Goal: Task Accomplishment & Management: Manage account settings

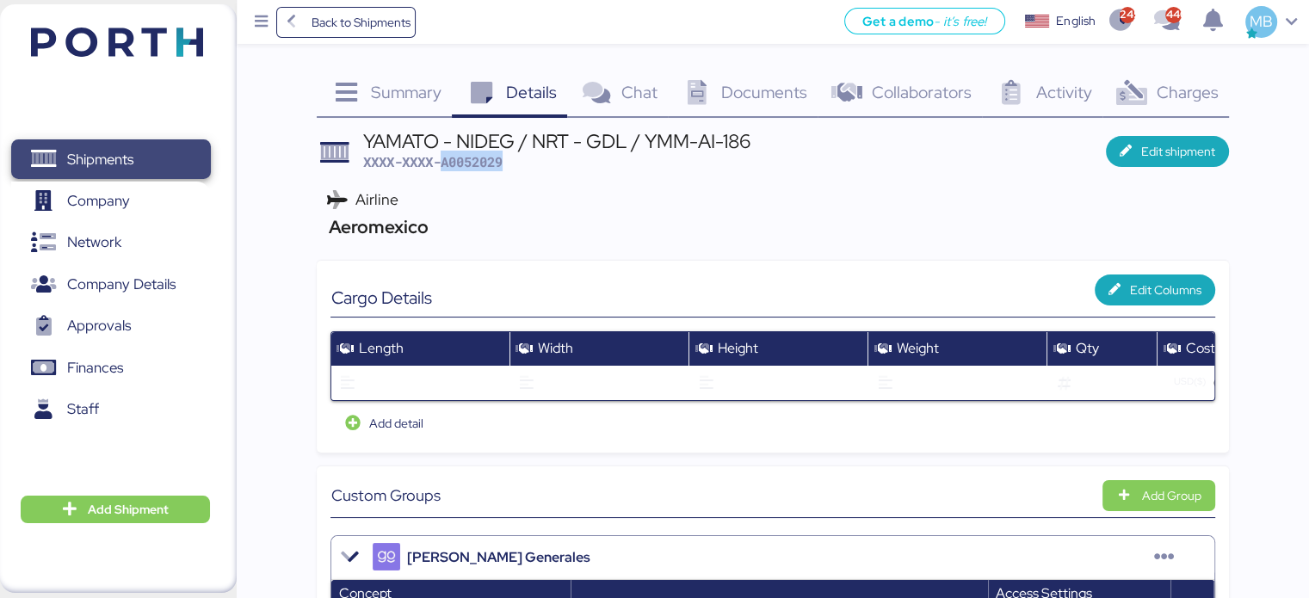
click at [165, 148] on span "Shipments" at bounding box center [110, 159] width 185 height 25
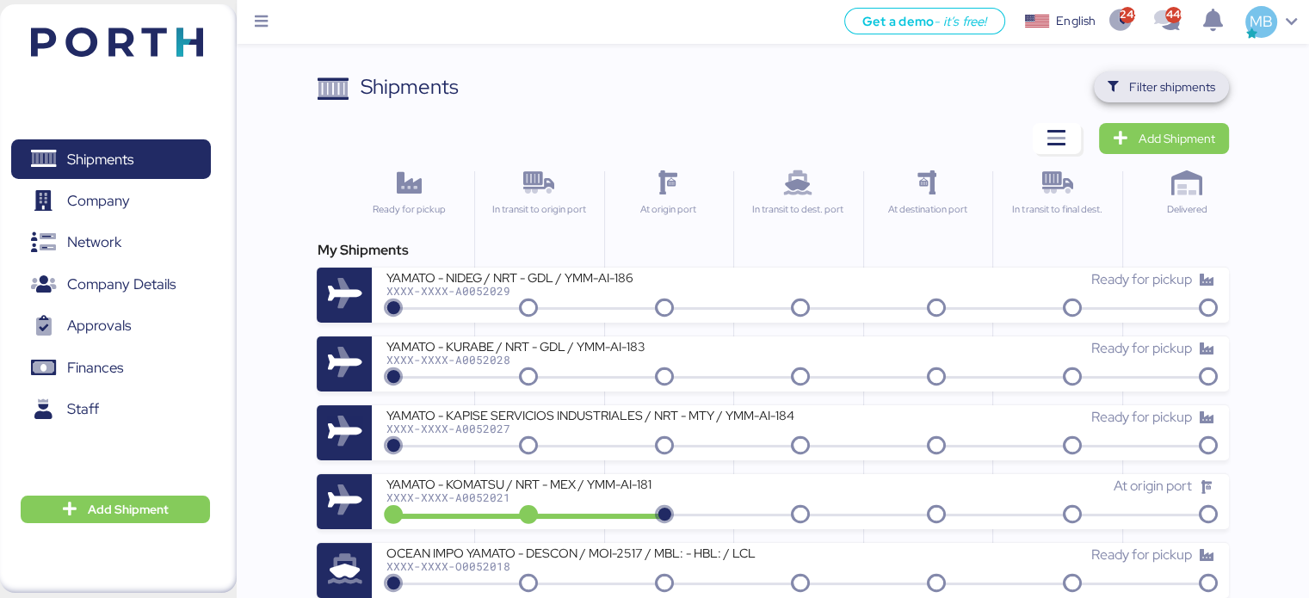
click at [1198, 84] on span "Filter shipments" at bounding box center [1173, 87] width 86 height 21
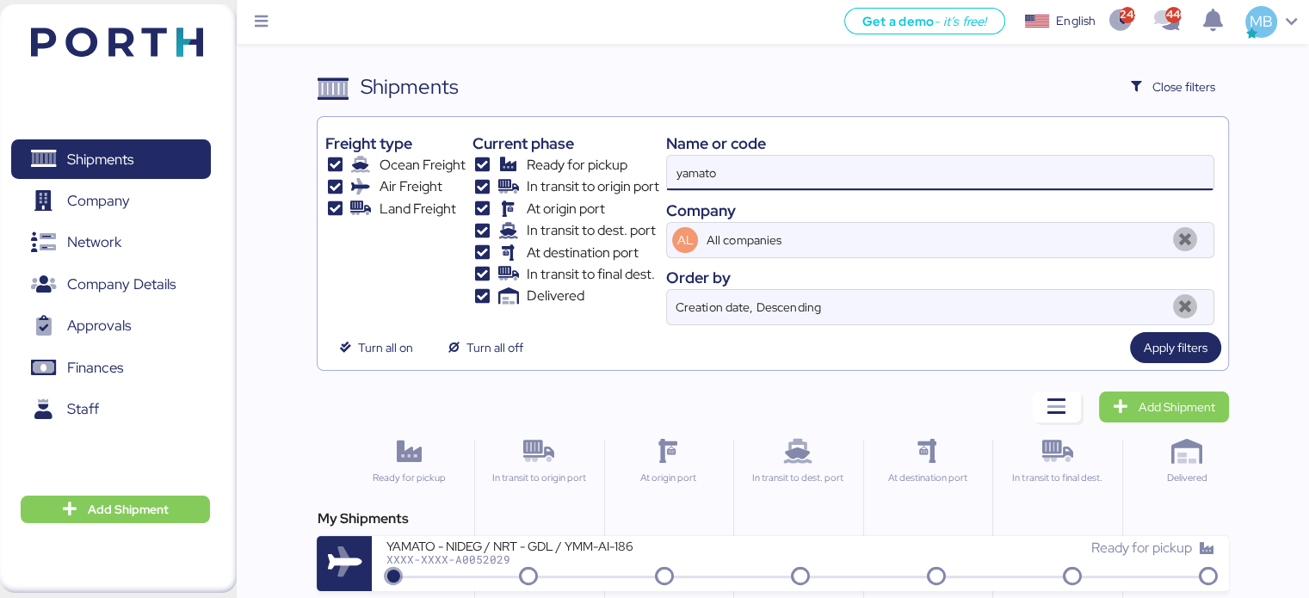
drag, startPoint x: 781, startPoint y: 165, endPoint x: 582, endPoint y: 166, distance: 198.9
click at [582, 166] on div "Freight type Ocean Freight Air Freight Land Freight Current phase Ready for pic…" at bounding box center [773, 224] width 896 height 201
paste input "O0052016"
type input "O0052016"
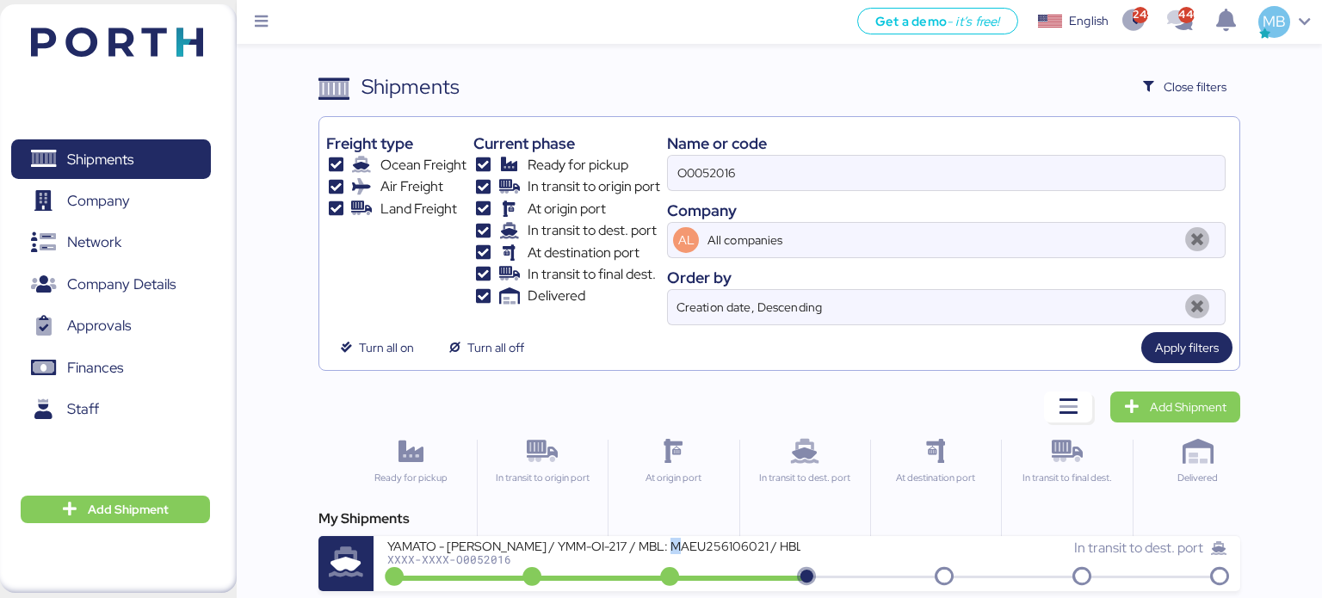
drag, startPoint x: 672, startPoint y: 544, endPoint x: 681, endPoint y: 543, distance: 8.7
click at [679, 543] on div "YAMATO - [PERSON_NAME] / YMM-OI-217 / MBL: MAEU256106021 / HBL: YTJNGO100068 / …" at bounding box center [593, 545] width 413 height 15
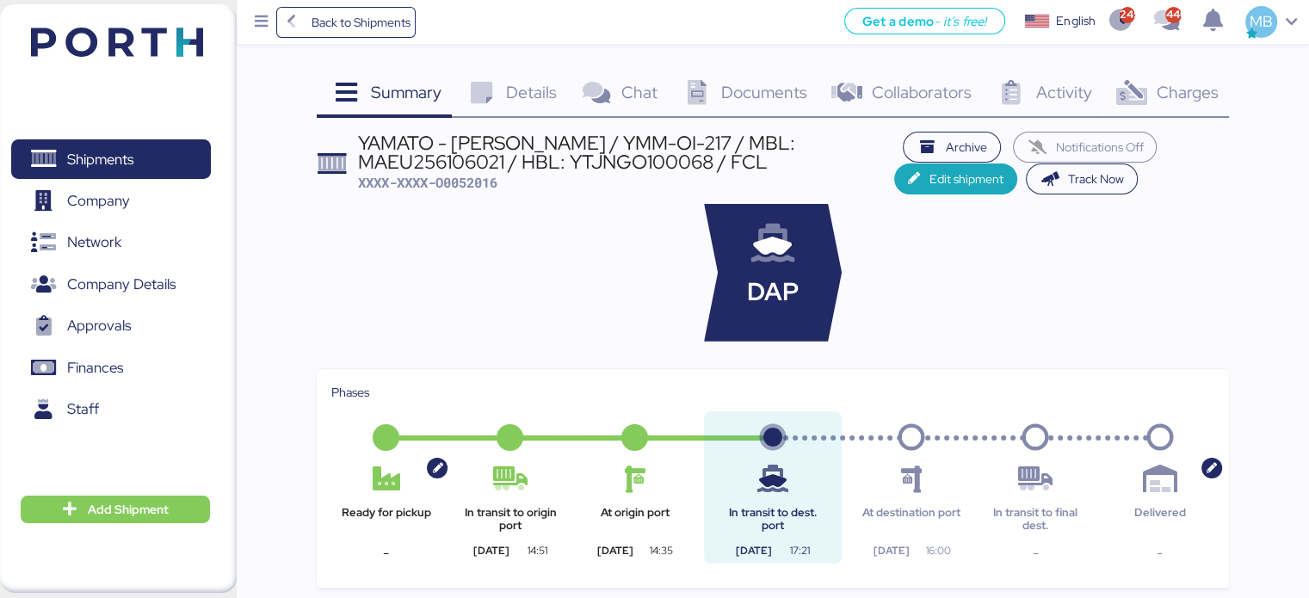
click at [1187, 93] on span "Charges" at bounding box center [1187, 92] width 62 height 22
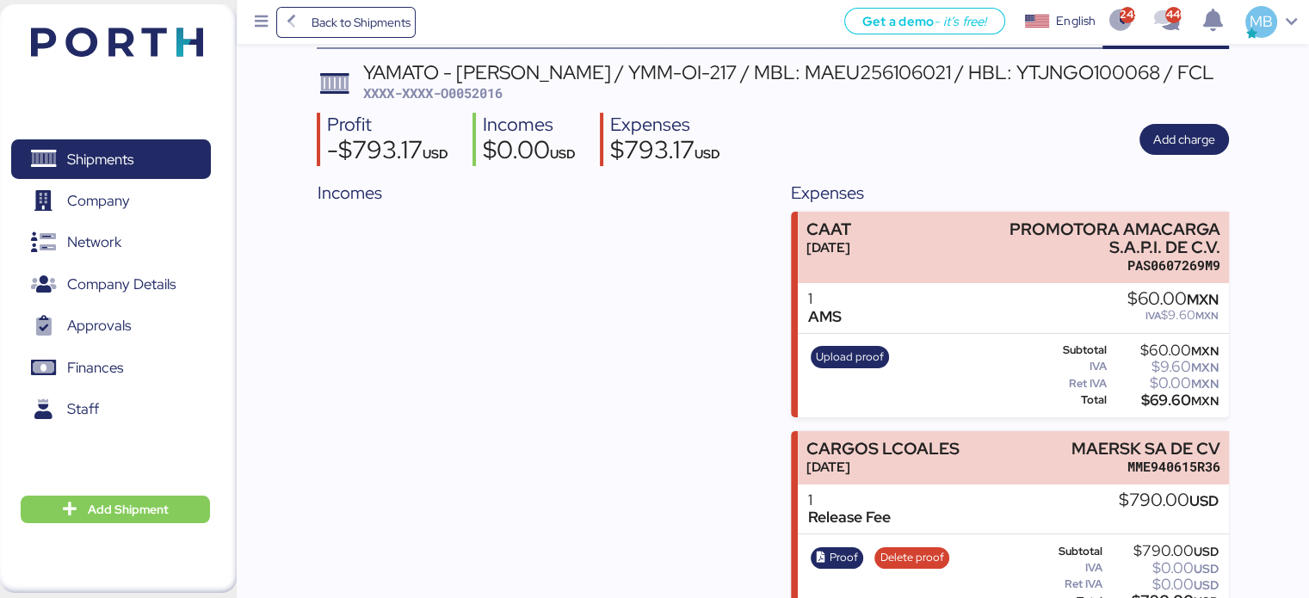
scroll to position [101, 0]
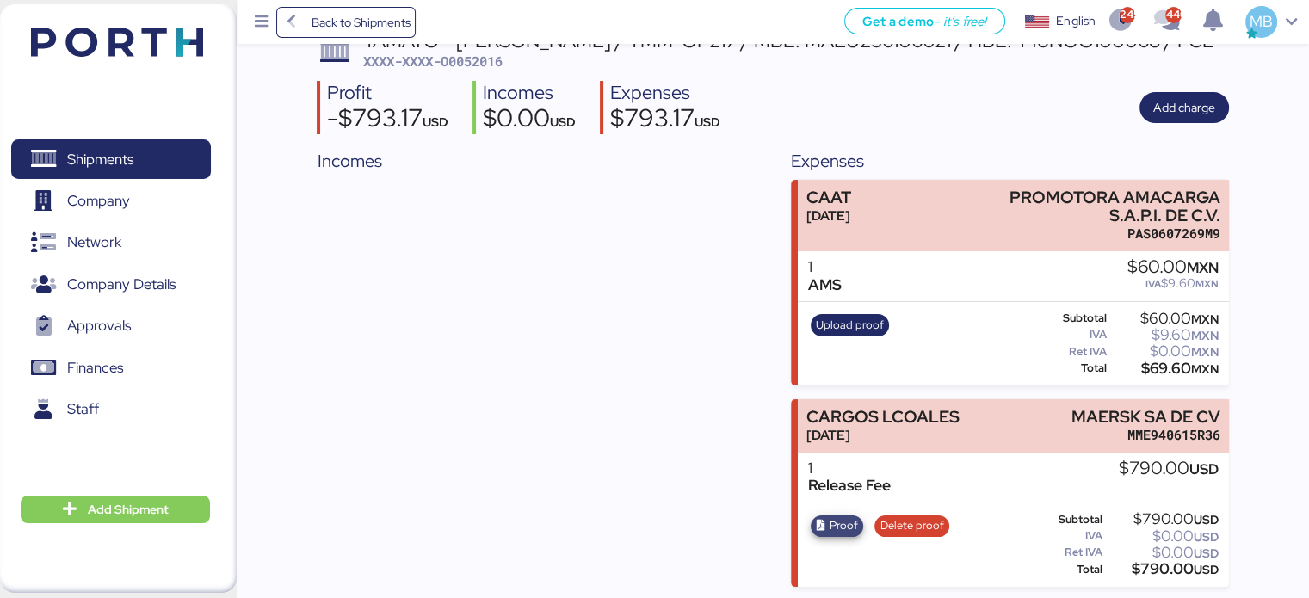
click at [834, 524] on span "Proof" at bounding box center [844, 526] width 28 height 19
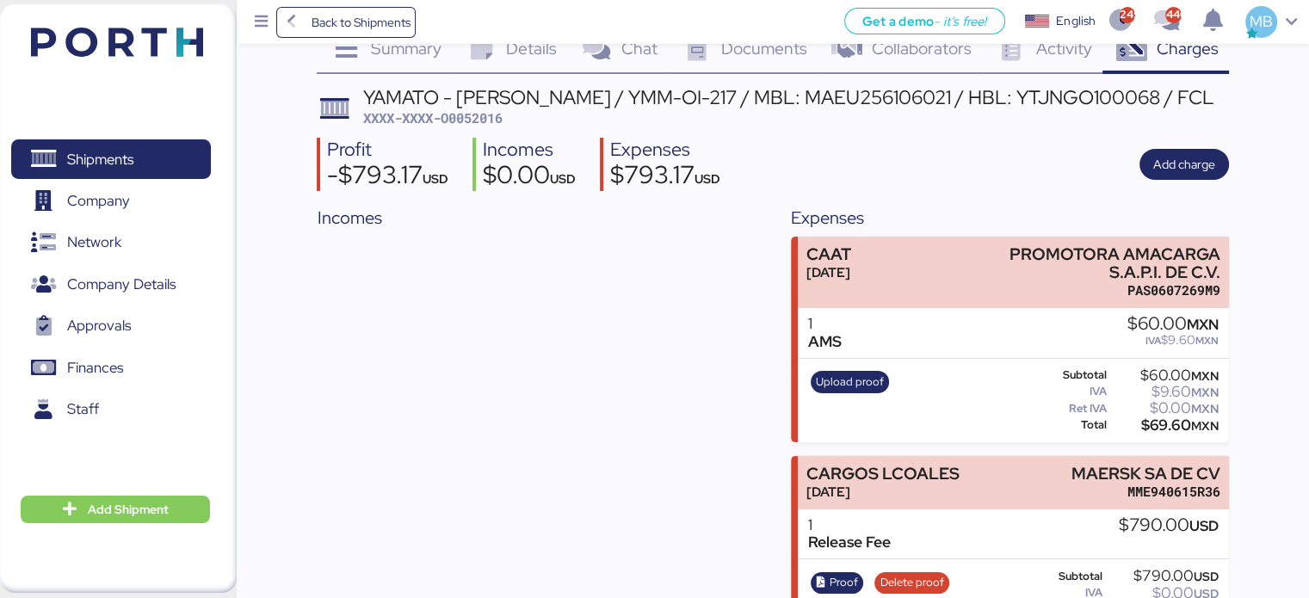
scroll to position [0, 0]
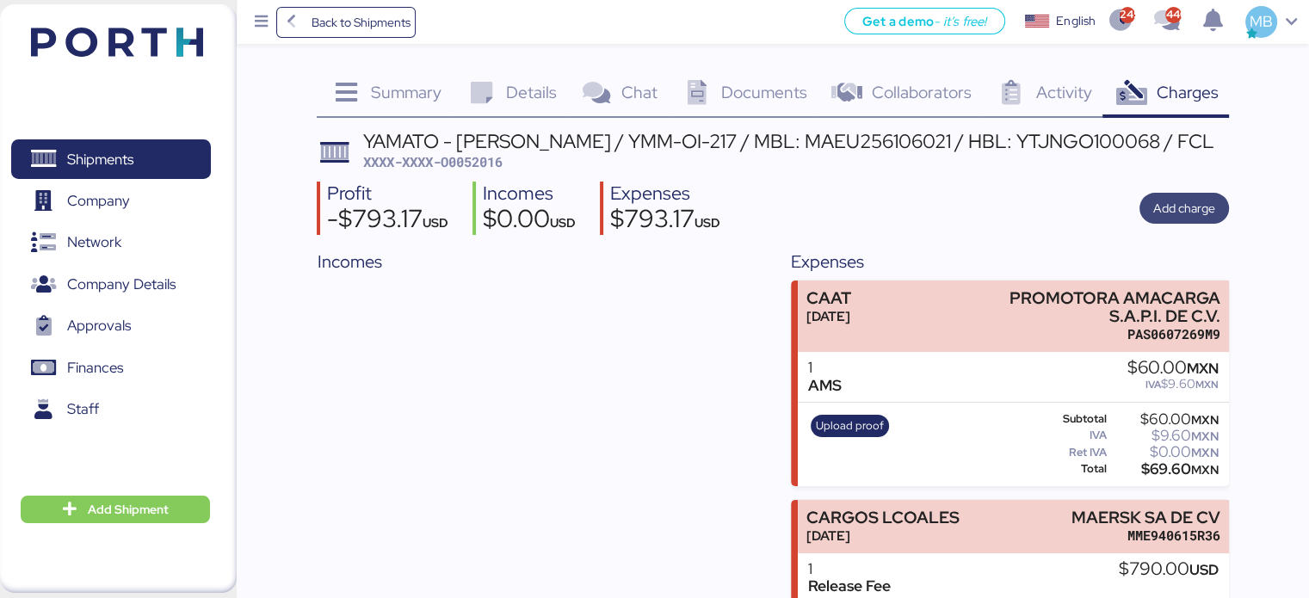
click at [1191, 196] on span "Add charge" at bounding box center [1185, 208] width 62 height 24
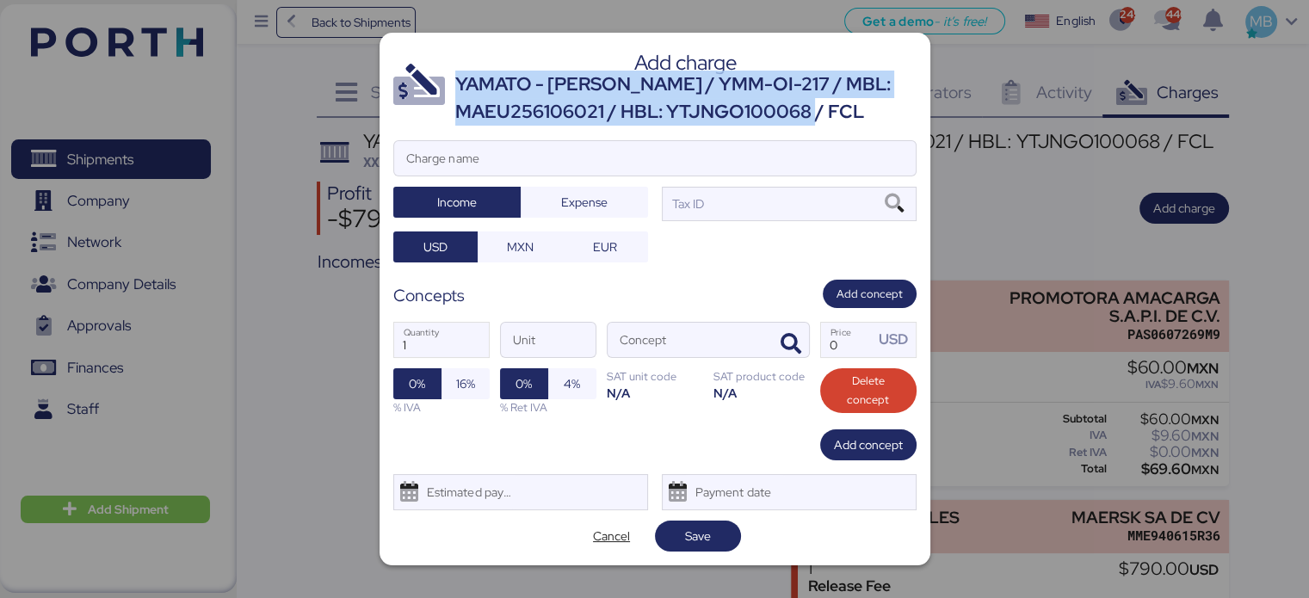
drag, startPoint x: 868, startPoint y: 112, endPoint x: 459, endPoint y: 82, distance: 410.0
click at [459, 82] on div "YAMATO - [PERSON_NAME] / YMM-OI-217 / MBL: MAEU256106021 / HBL: YTJNGO100068 / …" at bounding box center [685, 99] width 461 height 56
copy div "YAMATO - [PERSON_NAME] / YMM-OI-217 / MBL: MAEU256106021 / HBL: YTJNGO100068 / …"
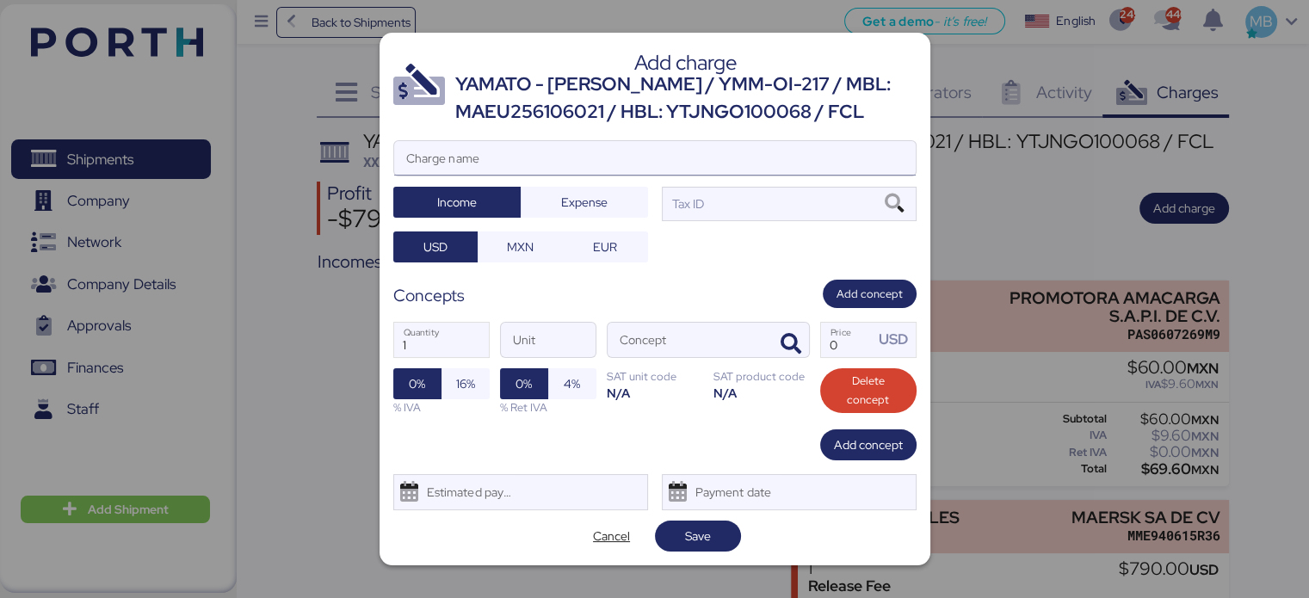
click at [560, 144] on input "Charge name" at bounding box center [655, 158] width 522 height 34
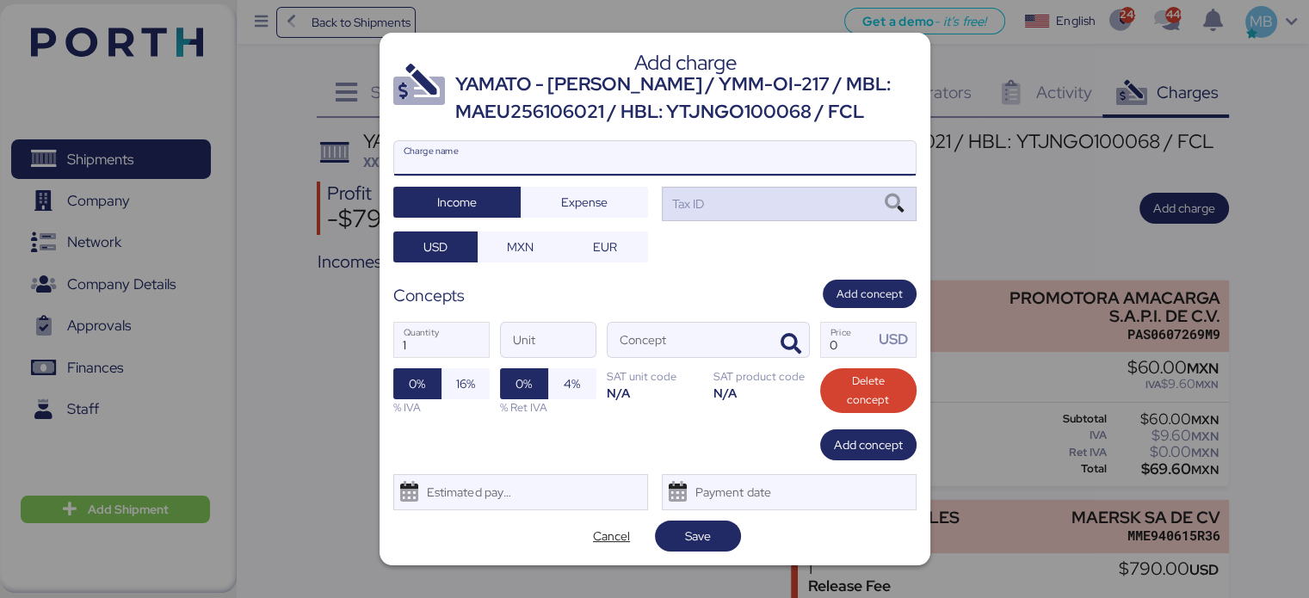
paste input "YAMATO - [PERSON_NAME] / YMM-OI-217 / MBL: MAEU256106021 / HBL: YTJNGO100068 / …"
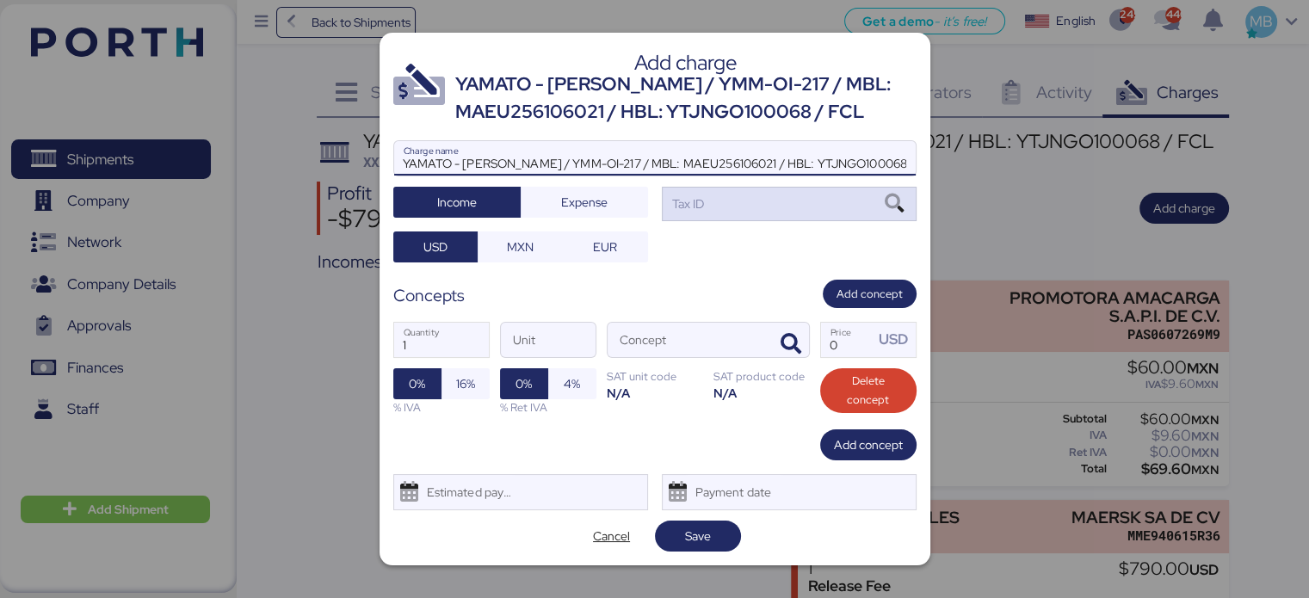
type input "YAMATO - [PERSON_NAME] / YMM-OI-217 / MBL: MAEU256106021 / HBL: YTJNGO100068 / …"
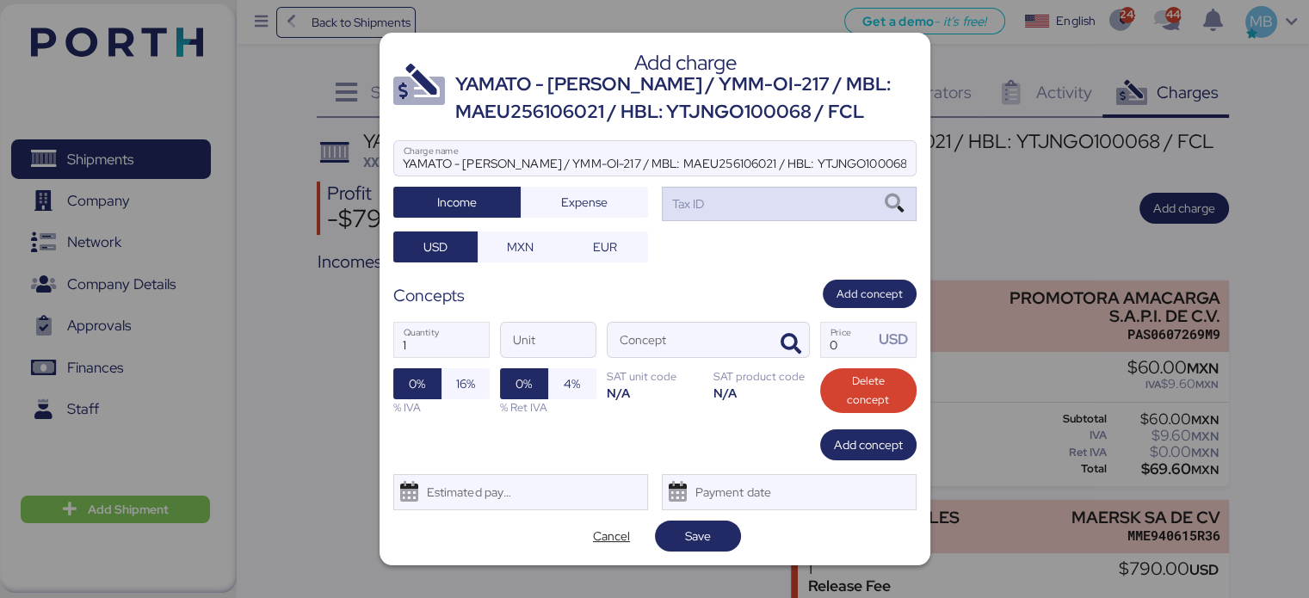
click at [789, 217] on div "Tax ID" at bounding box center [789, 204] width 255 height 34
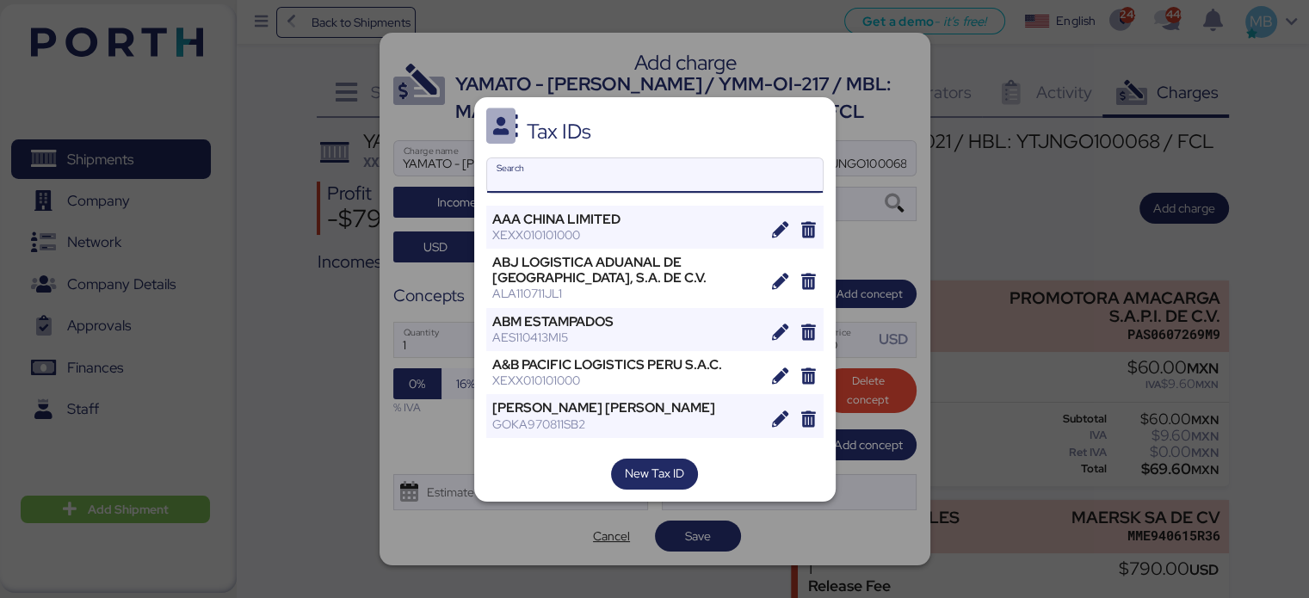
click at [638, 173] on input "Search" at bounding box center [655, 175] width 336 height 34
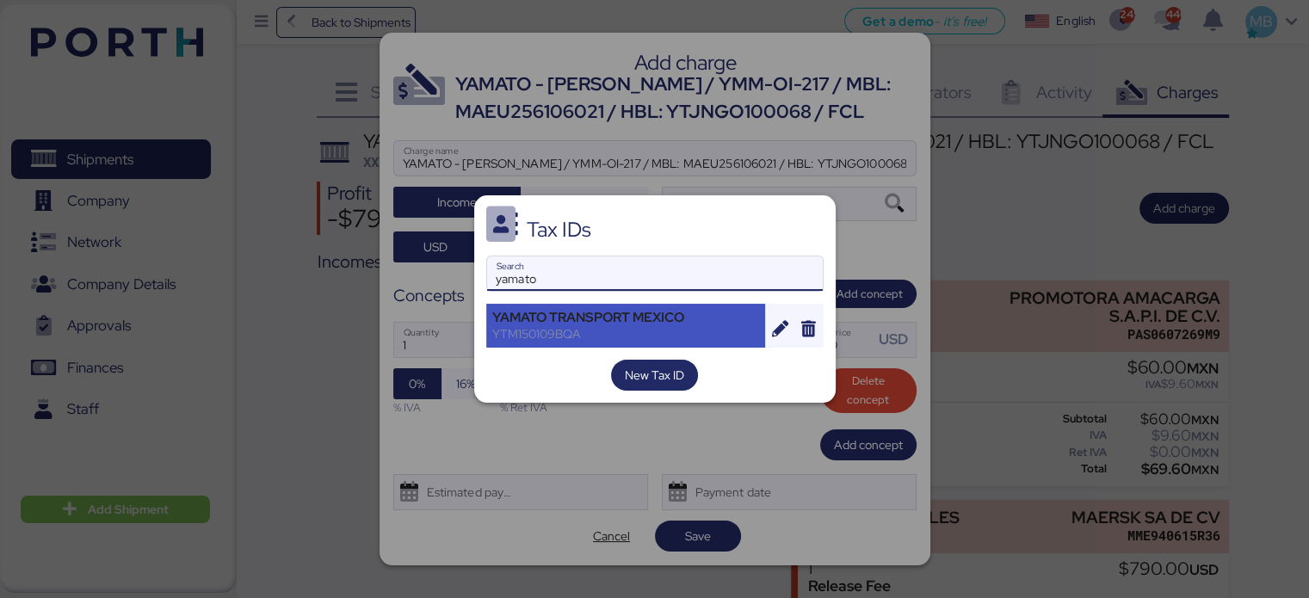
type input "yamato"
click at [682, 327] on div "YTM150109BQA" at bounding box center [626, 333] width 268 height 15
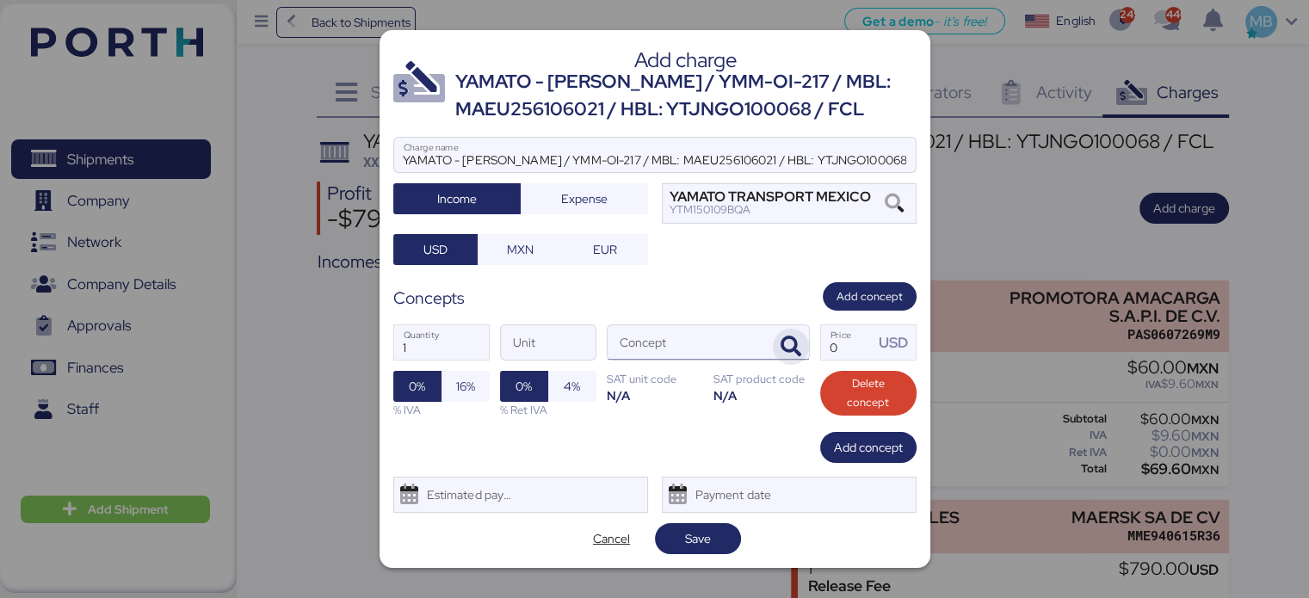
click at [785, 337] on icon "button" at bounding box center [791, 347] width 21 height 21
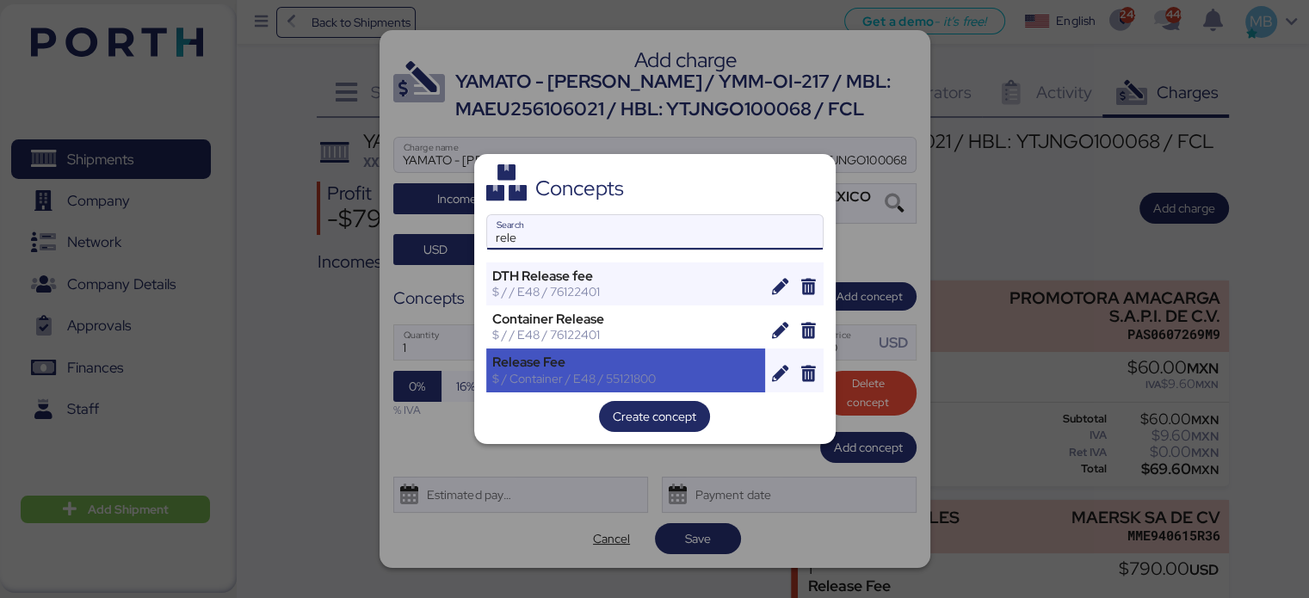
type input "rele"
click at [620, 360] on div "Release Fee" at bounding box center [626, 362] width 268 height 15
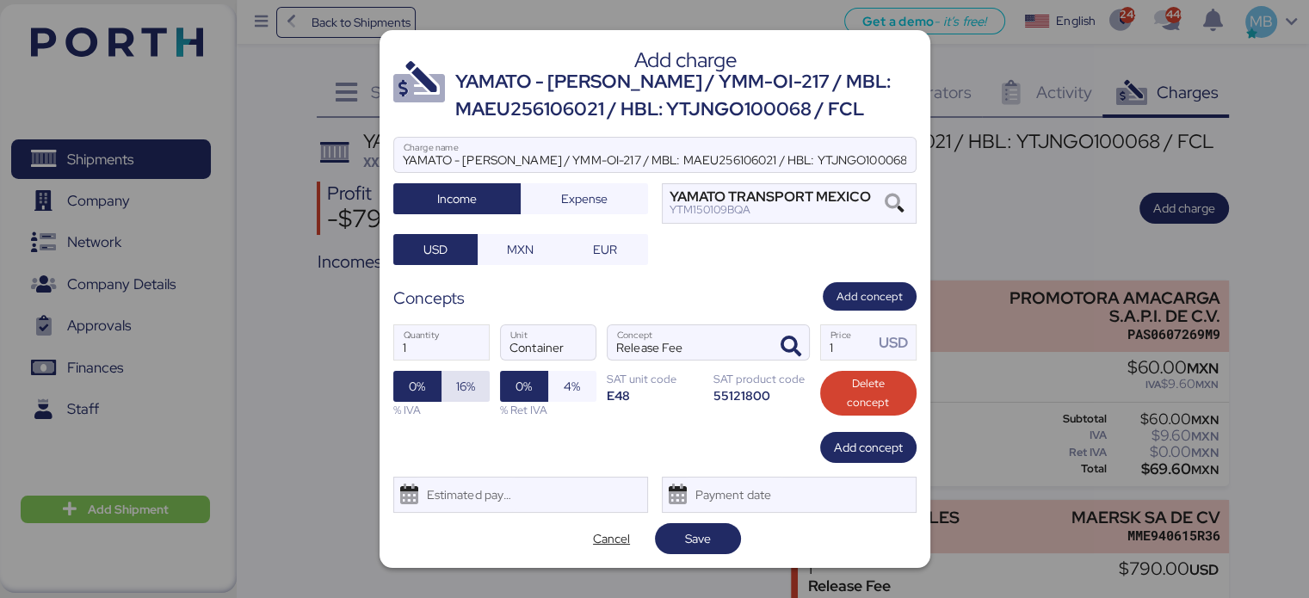
click at [442, 388] on span "16%" at bounding box center [466, 386] width 48 height 31
drag, startPoint x: 420, startPoint y: 346, endPoint x: 356, endPoint y: 343, distance: 64.6
click at [356, 343] on div "Add charge YAMATO - MIYAZAKI / YMM-OI-217 / MBL: MAEU256106021 / HBL: YTJNGO100…" at bounding box center [654, 299] width 1309 height 598
click at [691, 529] on span "Save" at bounding box center [698, 539] width 26 height 21
type input "4"
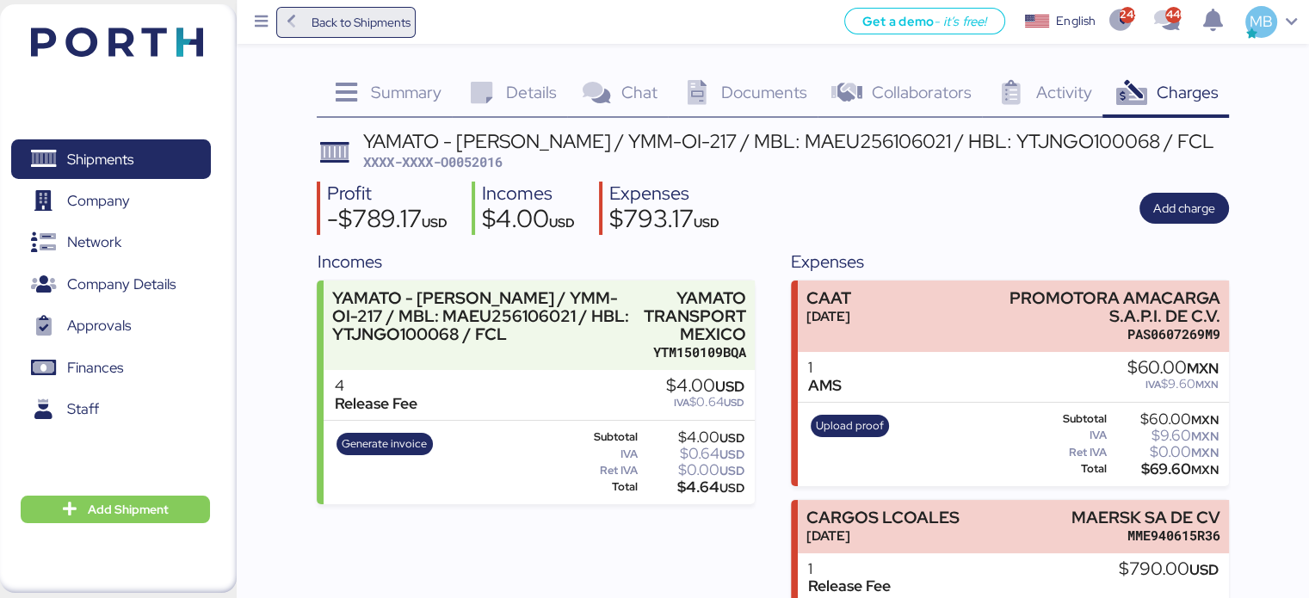
click at [356, 26] on span "Back to Shipments" at bounding box center [360, 22] width 99 height 21
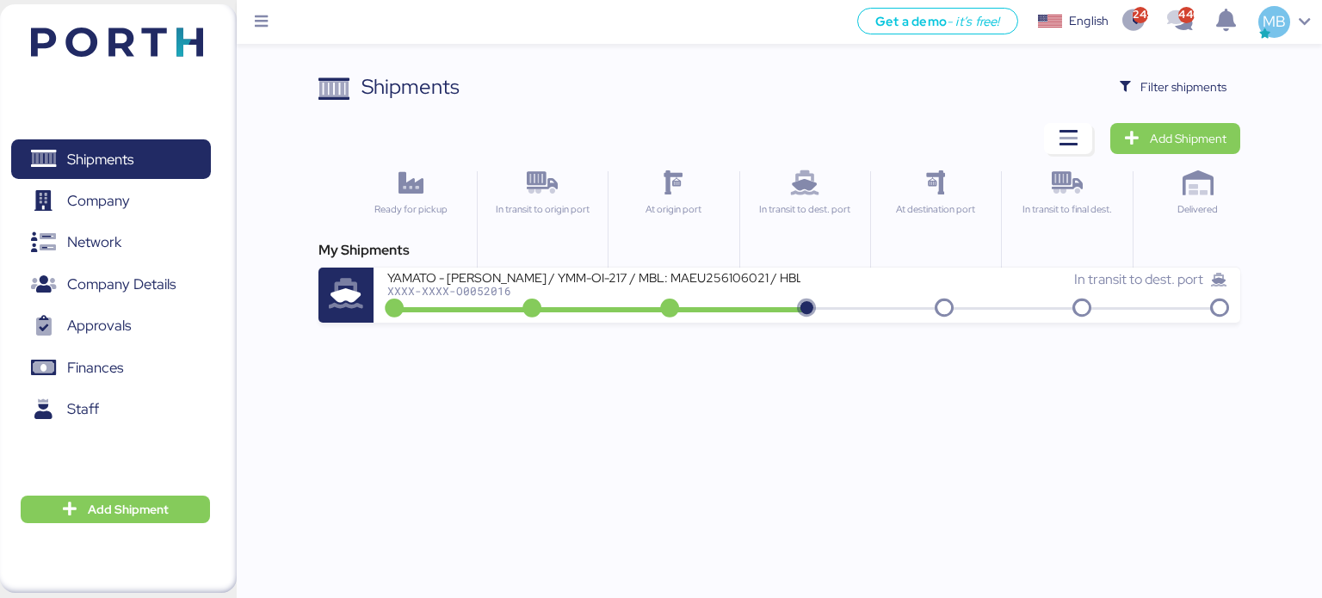
click at [894, 286] on div "In transit to dest. port" at bounding box center [1018, 279] width 420 height 21
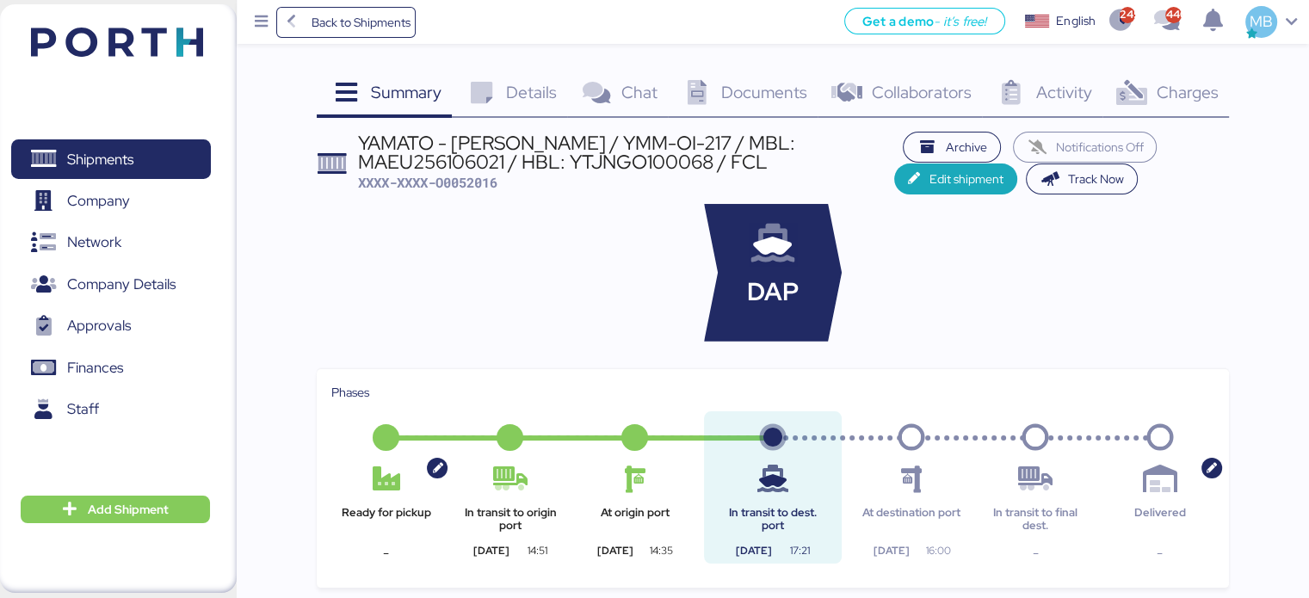
click at [496, 94] on icon at bounding box center [480, 93] width 37 height 25
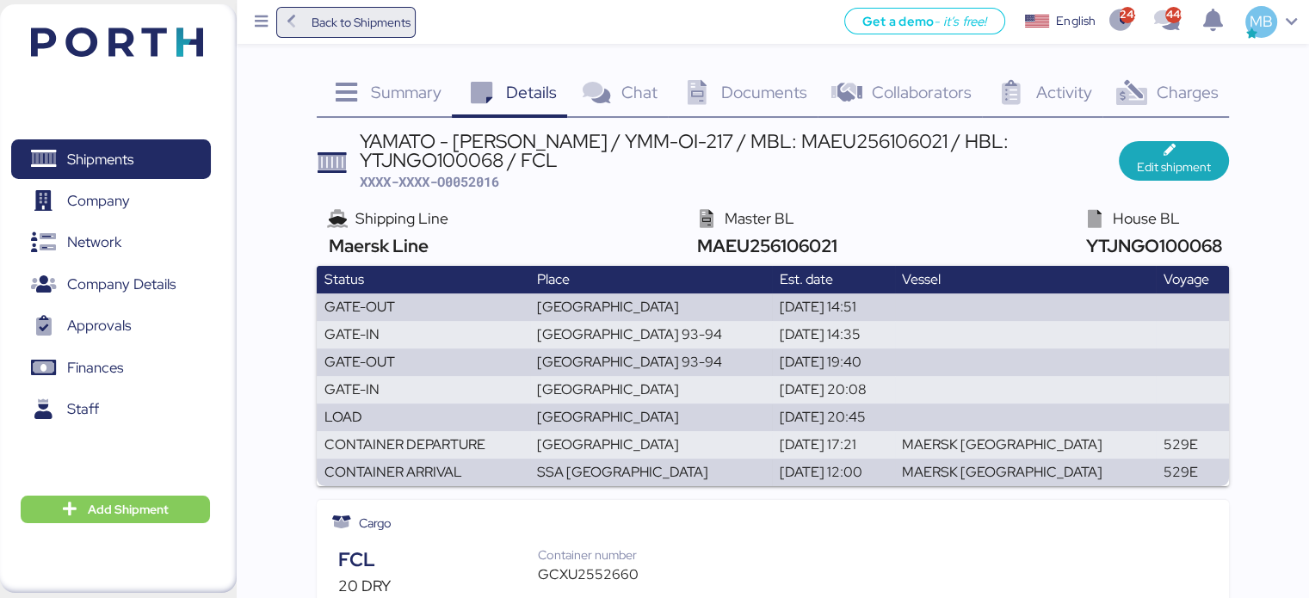
click at [289, 20] on icon at bounding box center [291, 22] width 19 height 15
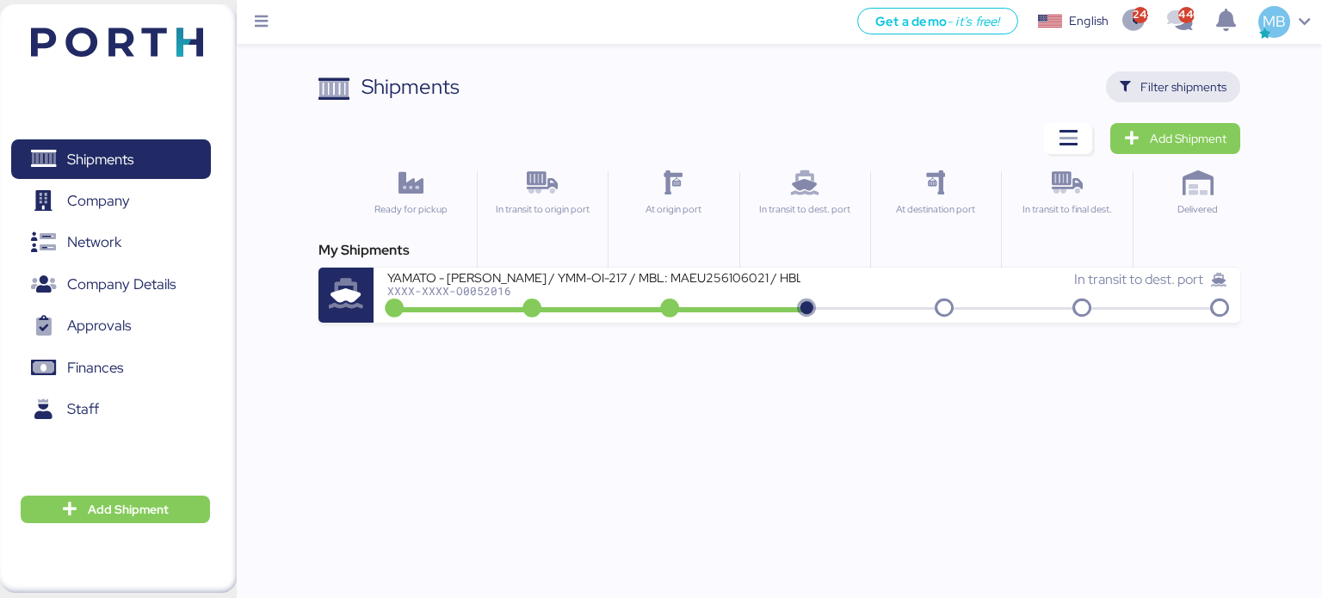
click at [1203, 89] on span "Filter shipments" at bounding box center [1184, 87] width 86 height 21
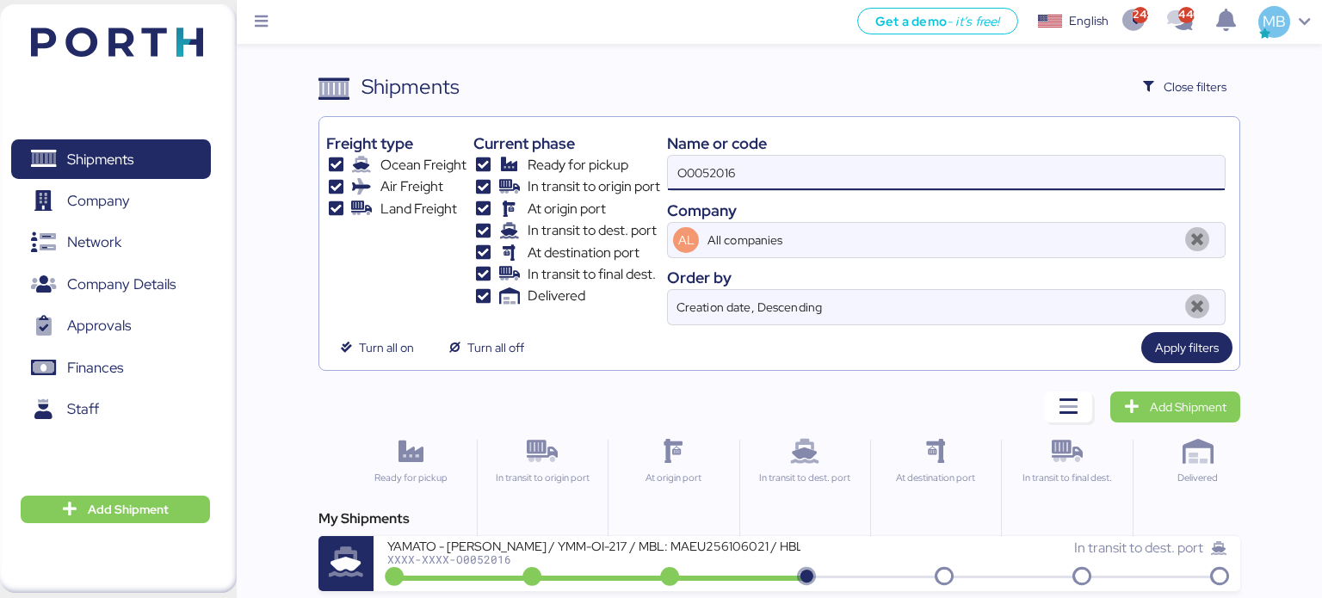
drag, startPoint x: 849, startPoint y: 175, endPoint x: 596, endPoint y: 165, distance: 253.3
click at [596, 165] on div "Freight type Ocean Freight Air Freight Land Freight Current phase Ready for pic…" at bounding box center [779, 224] width 907 height 201
type input "yamato"
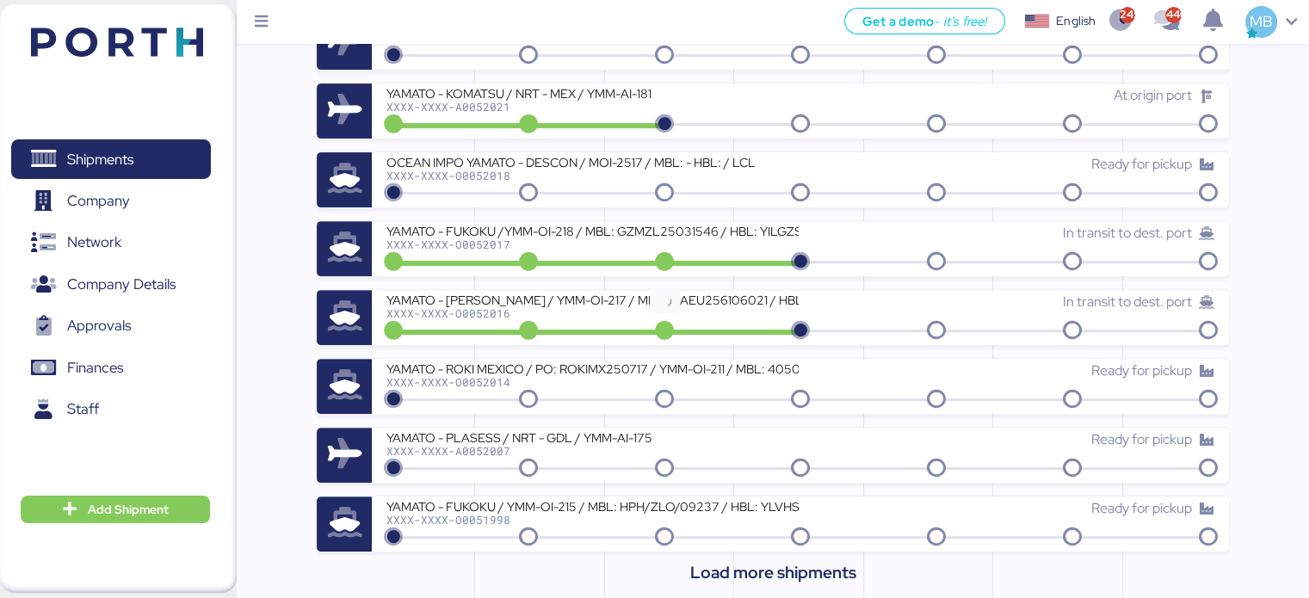
scroll to position [689, 0]
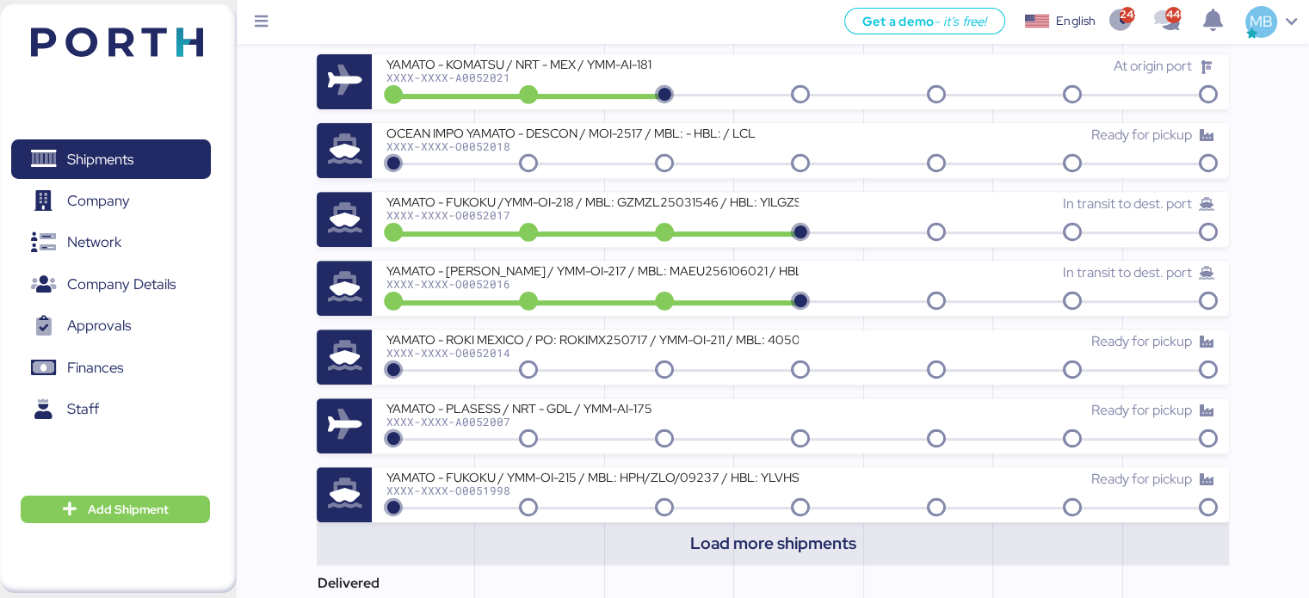
click at [808, 538] on span "Load more shipments" at bounding box center [773, 543] width 166 height 28
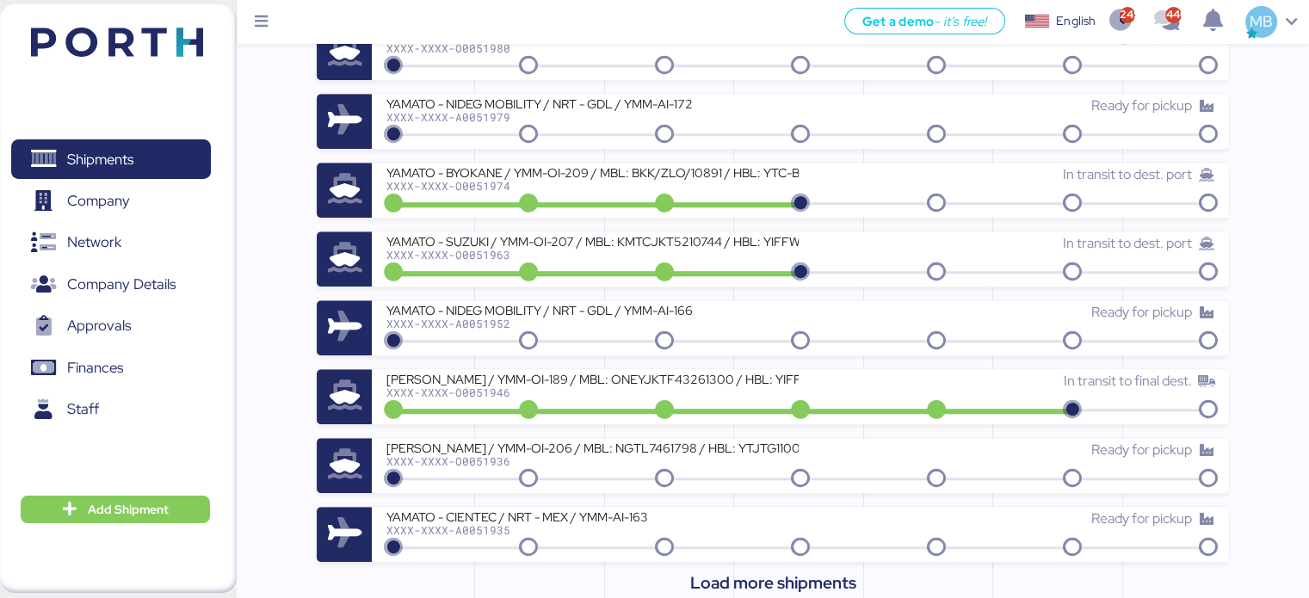
scroll to position [1377, 0]
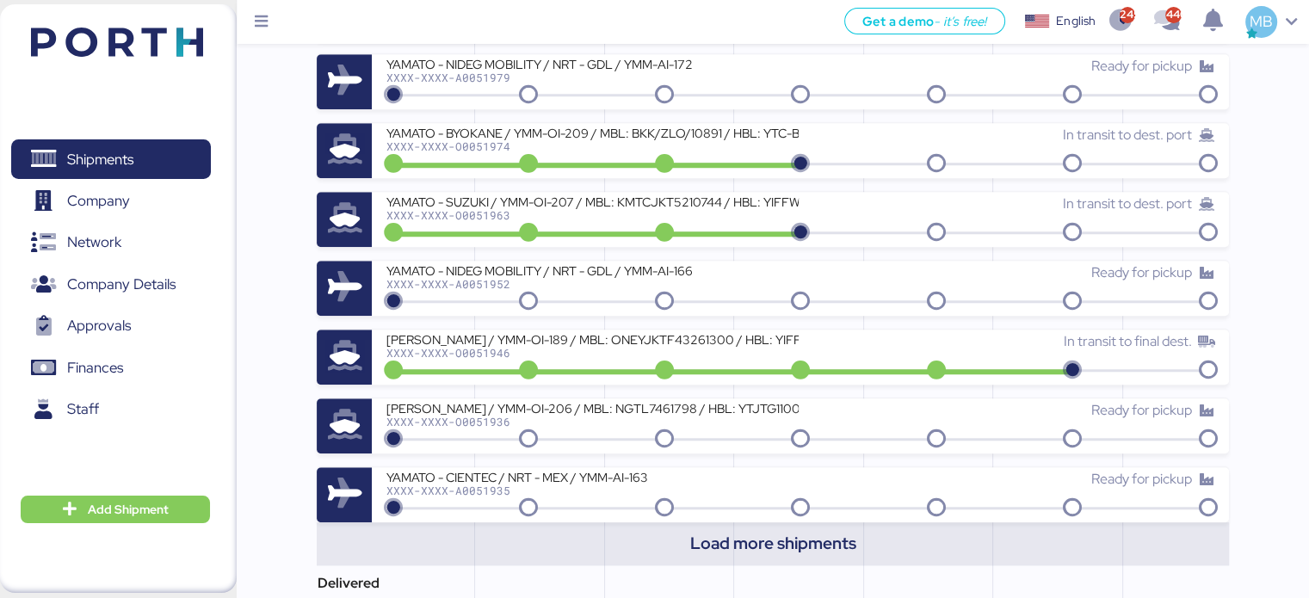
click at [832, 547] on span "Load more shipments" at bounding box center [773, 543] width 166 height 28
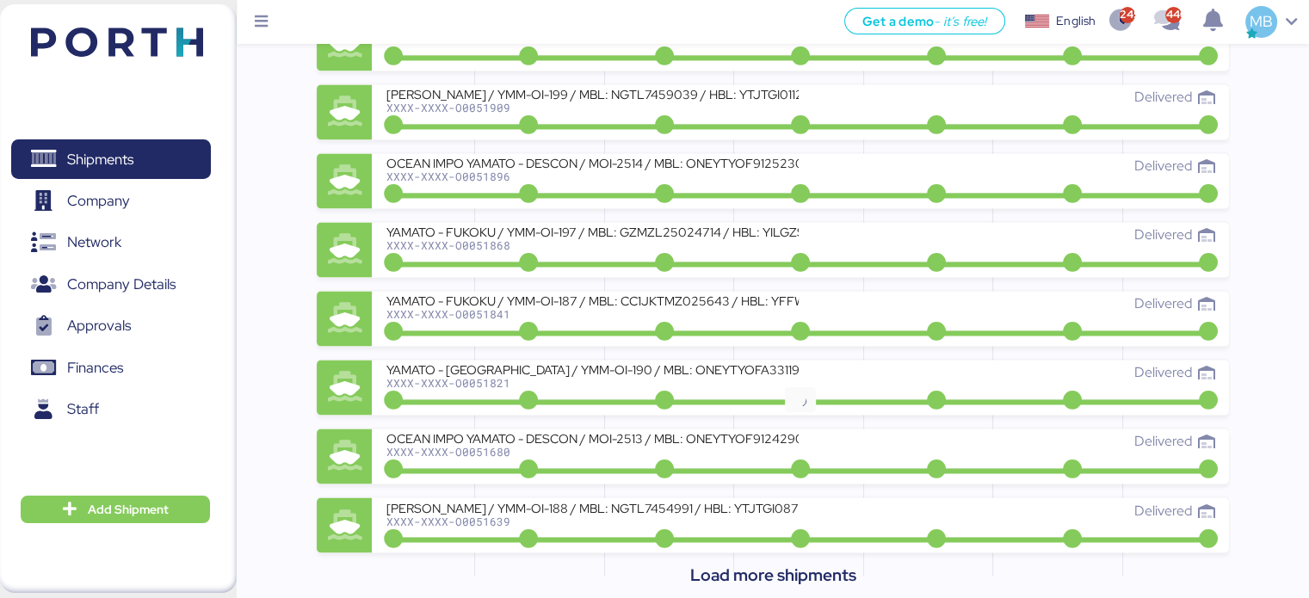
scroll to position [2807, 0]
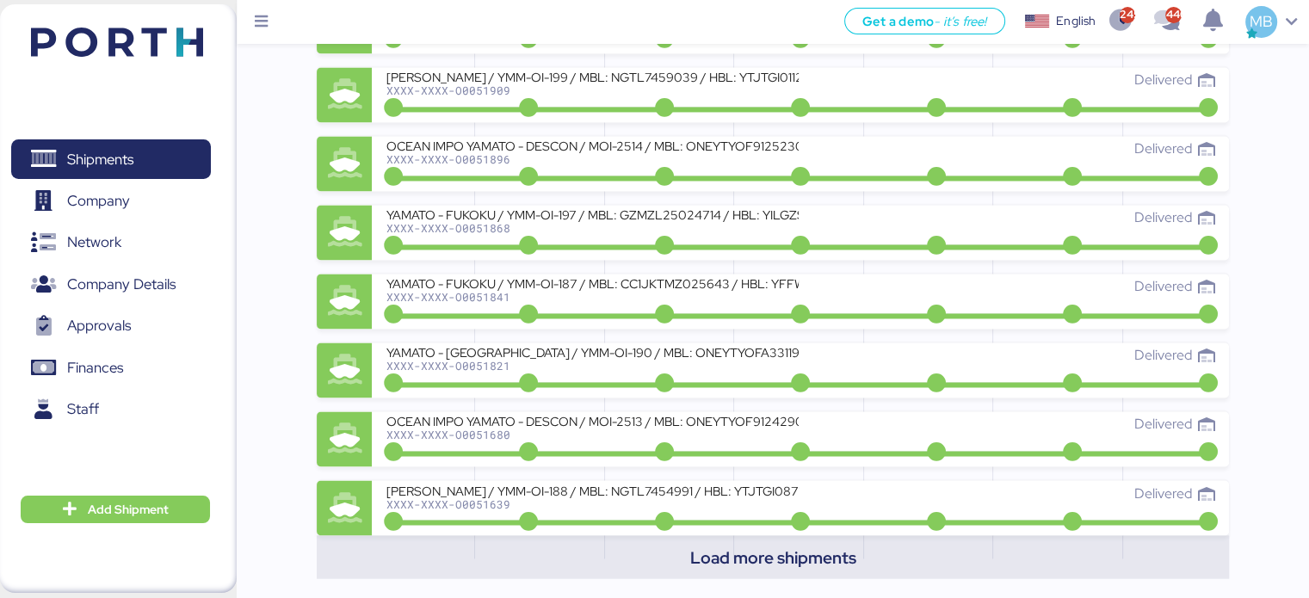
click at [775, 558] on span "Load more shipments" at bounding box center [773, 557] width 166 height 28
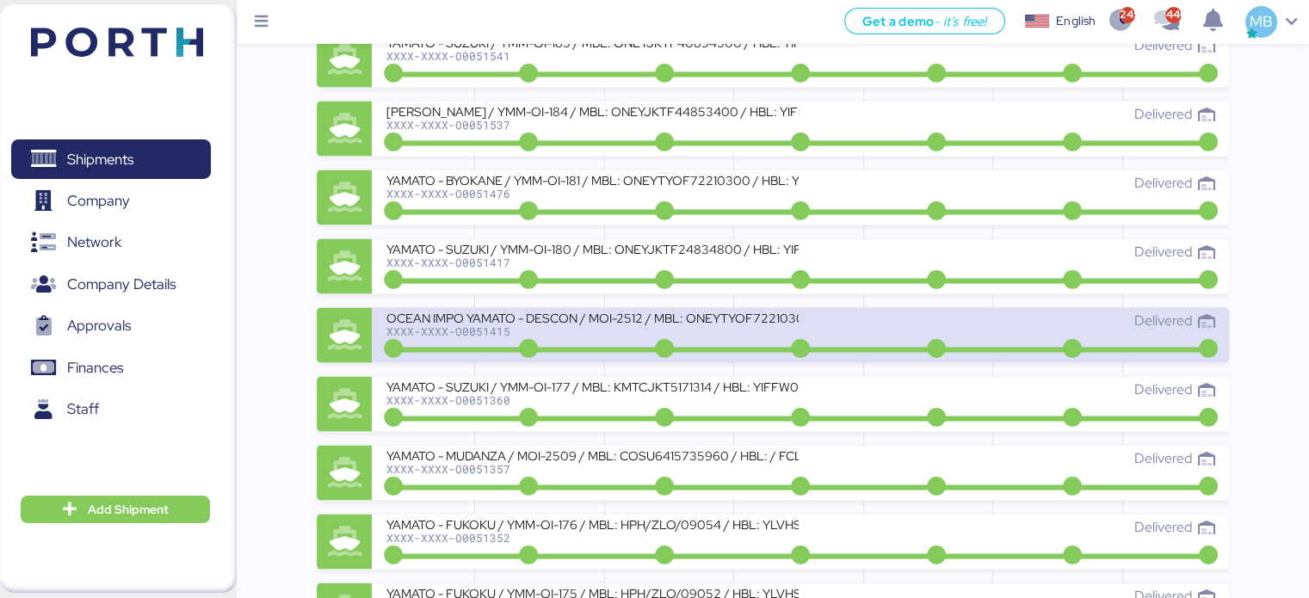
scroll to position [3495, 0]
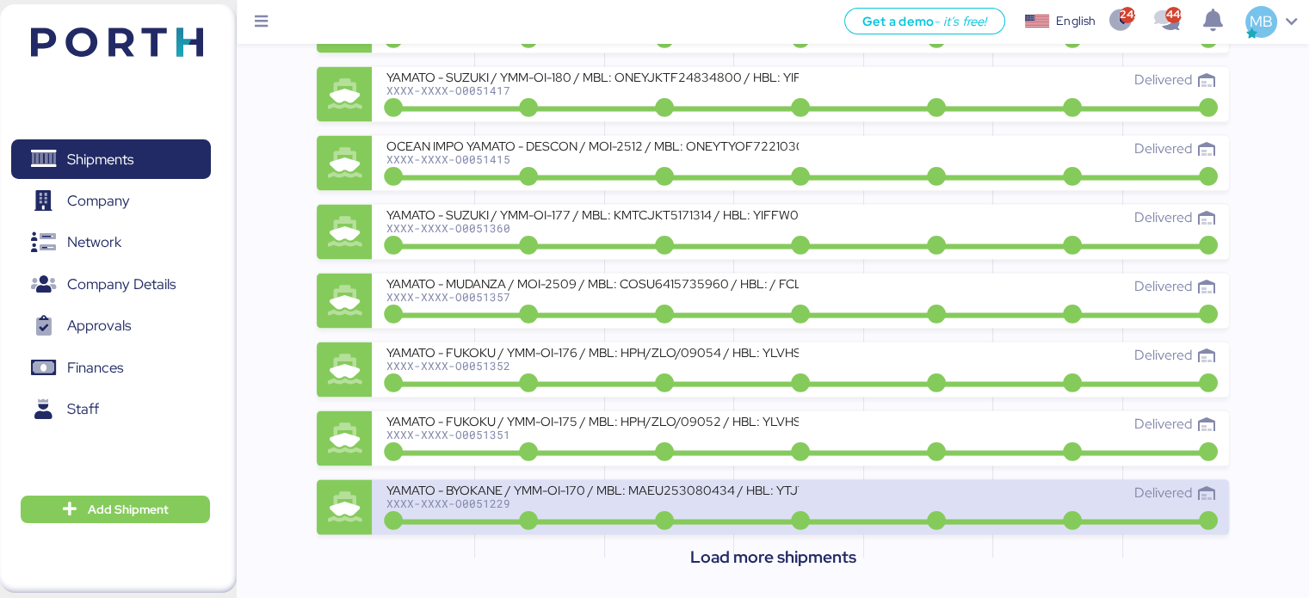
click at [702, 490] on div "YAMATO - BYOKANE / YMM-OI-170 / MBL: MAEU253080434 / HBL: YTJTYO003691 / FCL" at bounding box center [592, 490] width 413 height 15
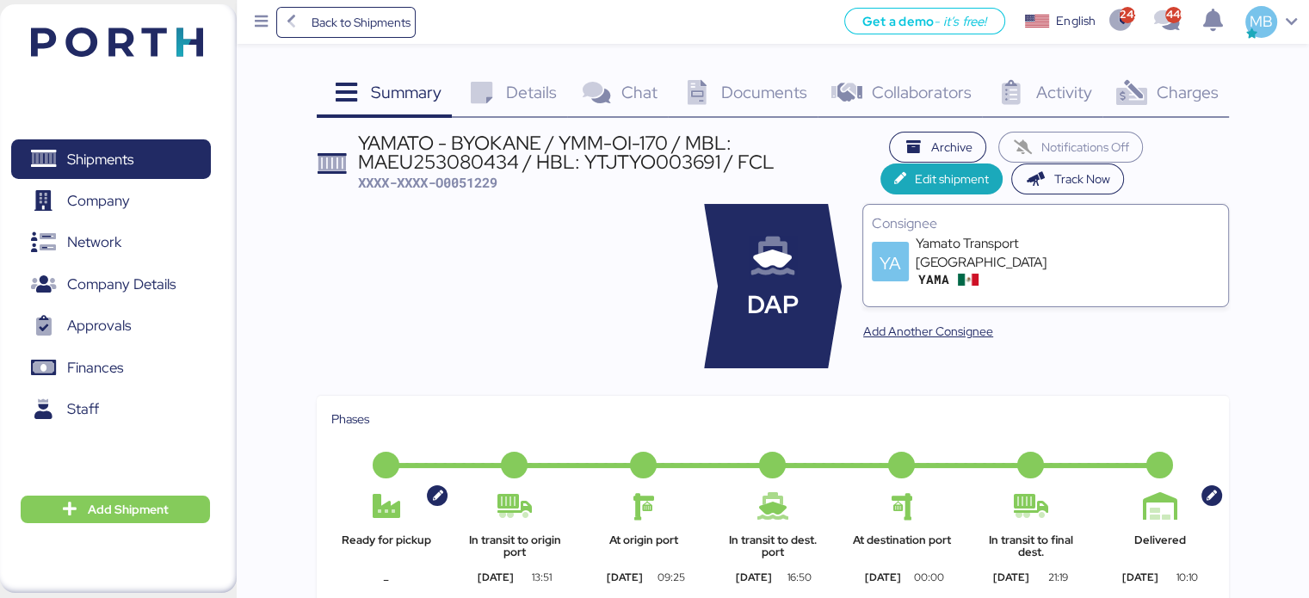
click at [1186, 92] on span "Charges" at bounding box center [1187, 92] width 62 height 22
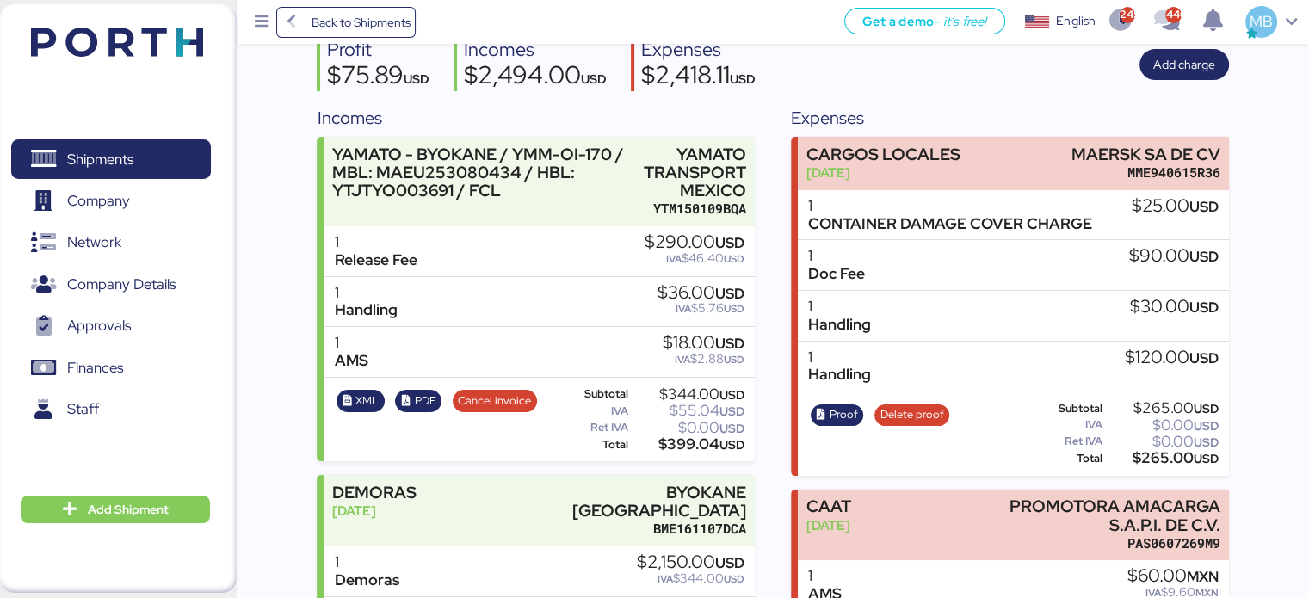
scroll to position [172, 0]
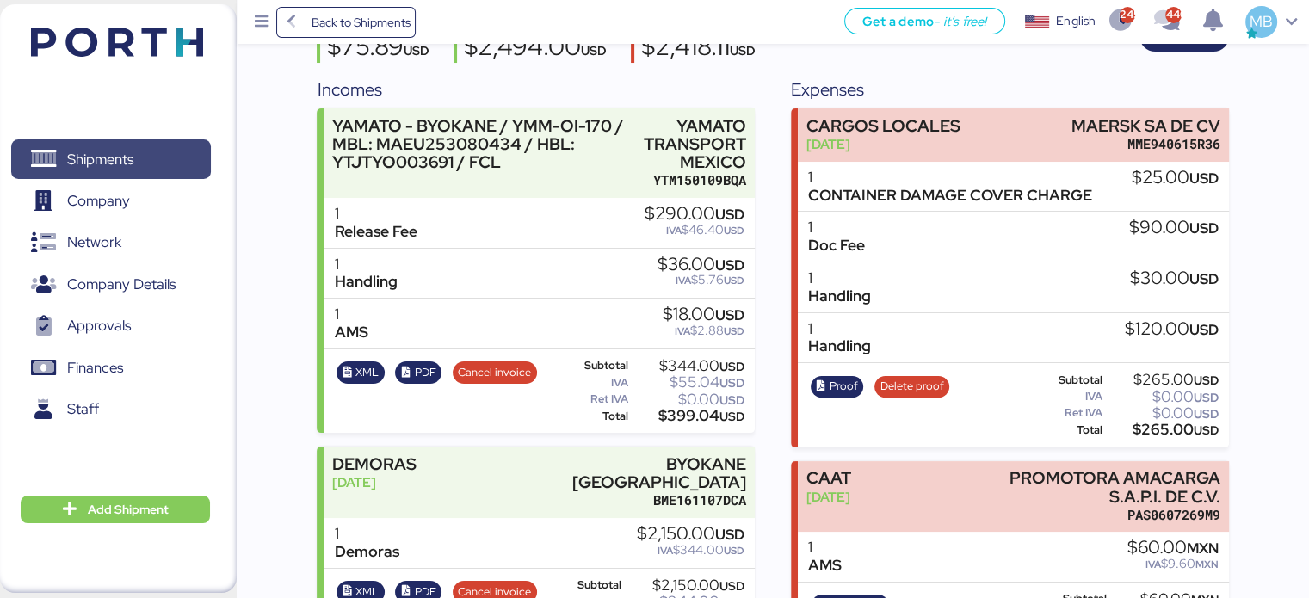
click at [145, 152] on span "Shipments" at bounding box center [110, 159] width 185 height 25
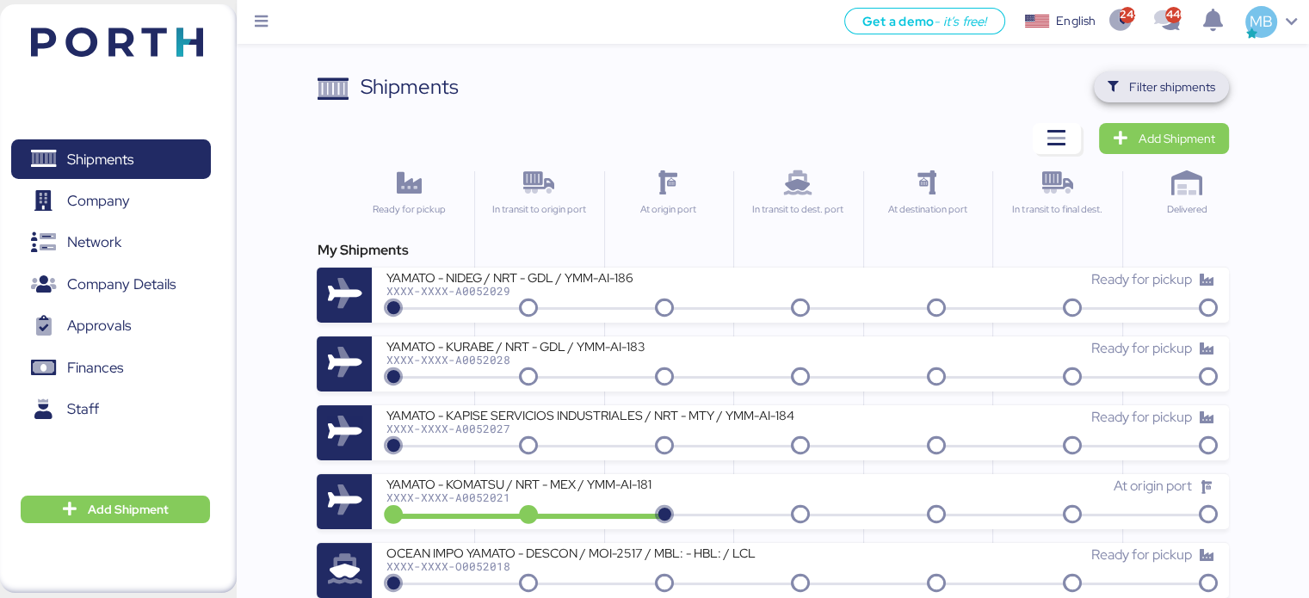
click at [1198, 85] on span "Filter shipments" at bounding box center [1173, 87] width 86 height 21
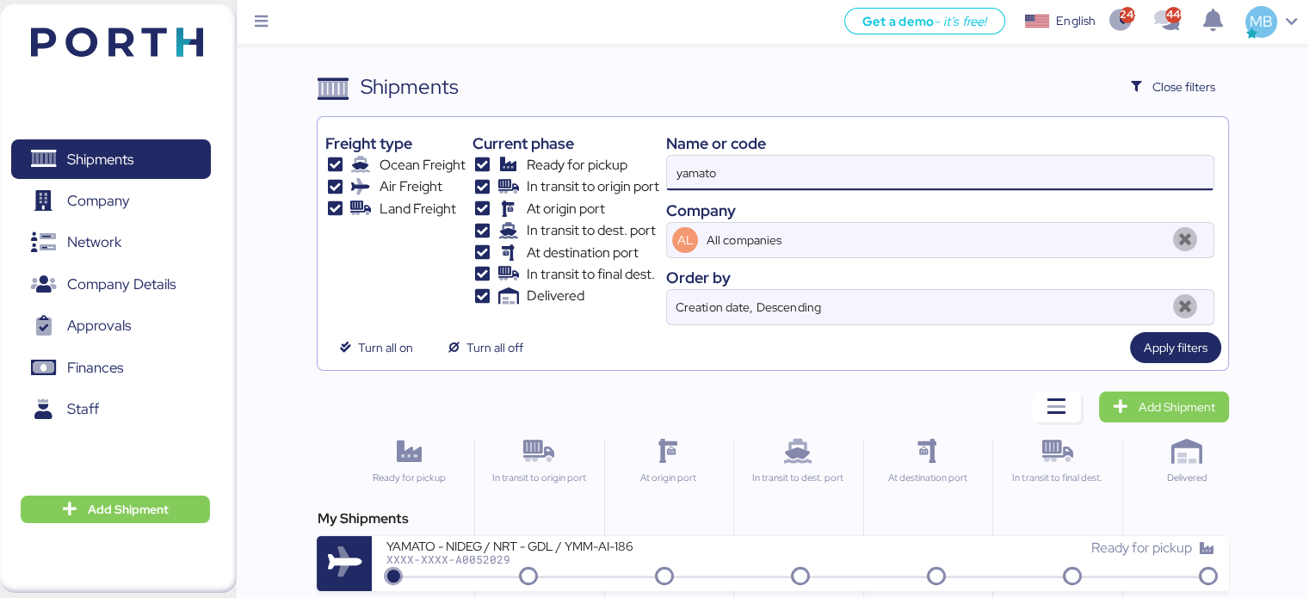
drag, startPoint x: 792, startPoint y: 178, endPoint x: 577, endPoint y: 175, distance: 215.3
click at [577, 175] on div "Freight type Ocean Freight Air Freight Land Freight Current phase Ready for pic…" at bounding box center [773, 224] width 896 height 201
paste input "O0052016"
type input "O0052016"
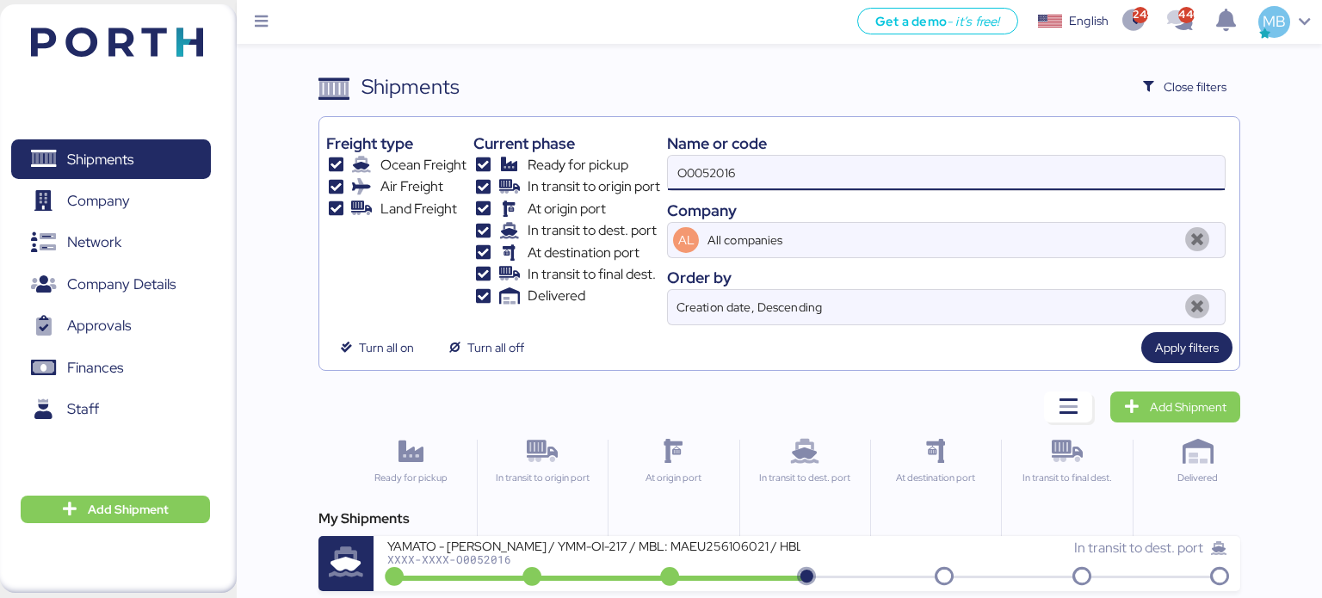
click at [846, 532] on div "My Shipments YAMATO - MIYAZAKI / YMM-OI-217 / MBL: MAEU256106021 / HBL: YTJNGO1…" at bounding box center [780, 550] width 923 height 83
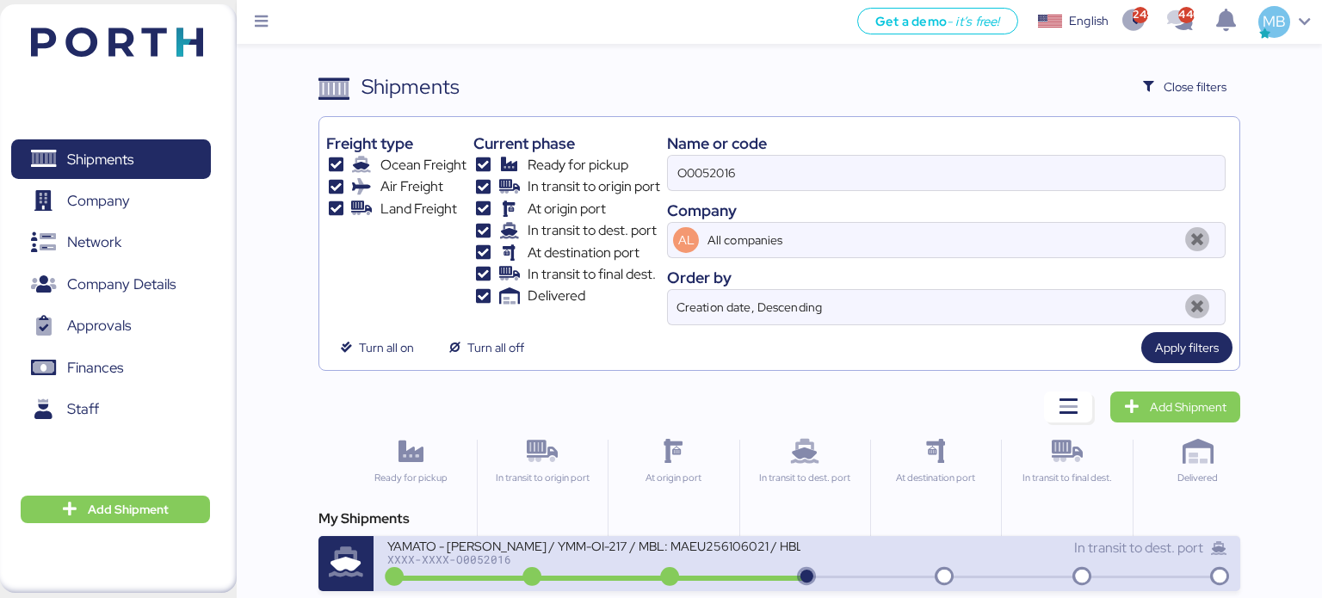
click at [851, 561] on div "In transit to dest. port" at bounding box center [1018, 556] width 420 height 37
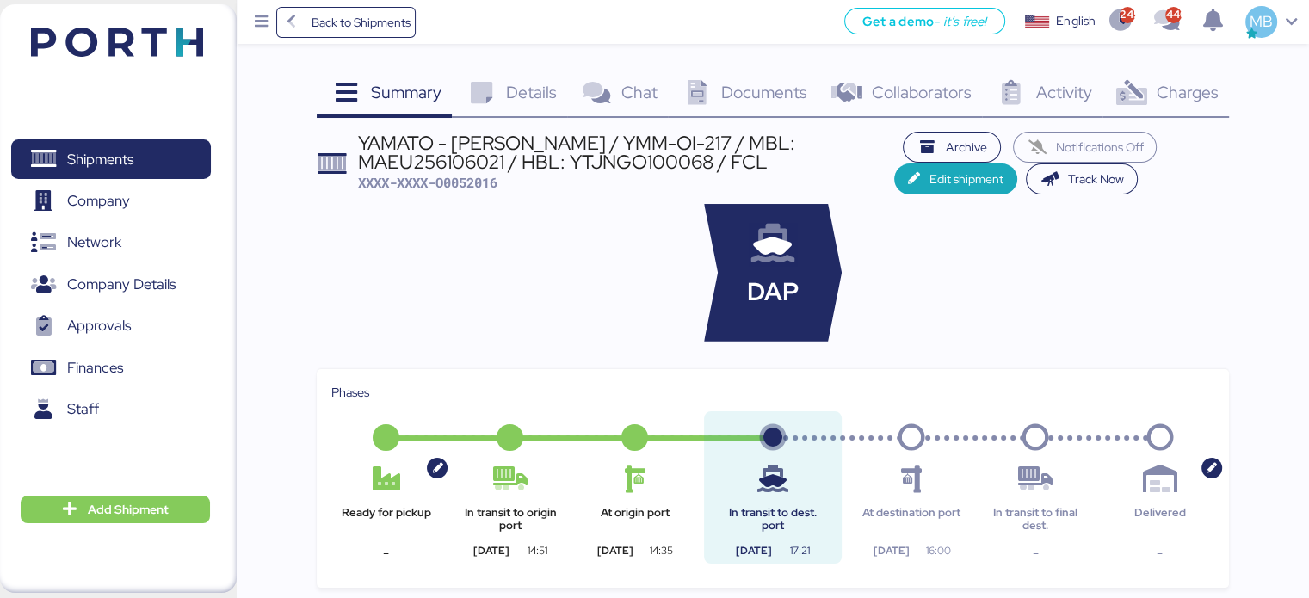
click at [1204, 99] on span "Charges" at bounding box center [1187, 92] width 62 height 22
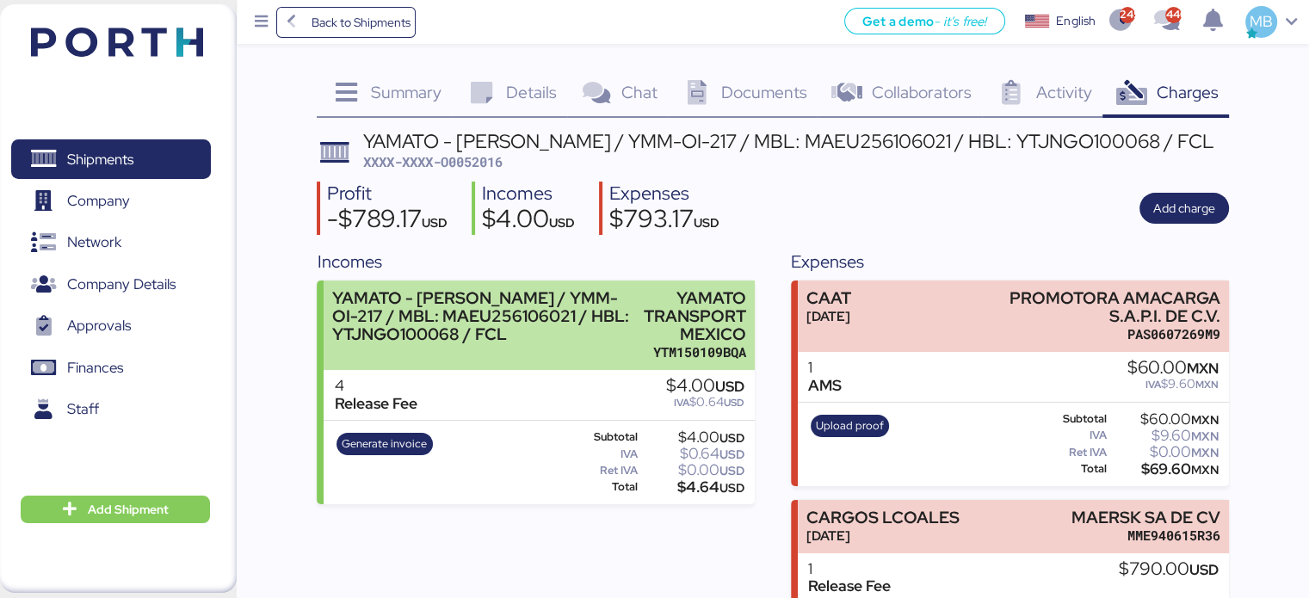
click at [657, 321] on div "YAMATO TRANSPORT MEXICO" at bounding box center [695, 316] width 102 height 54
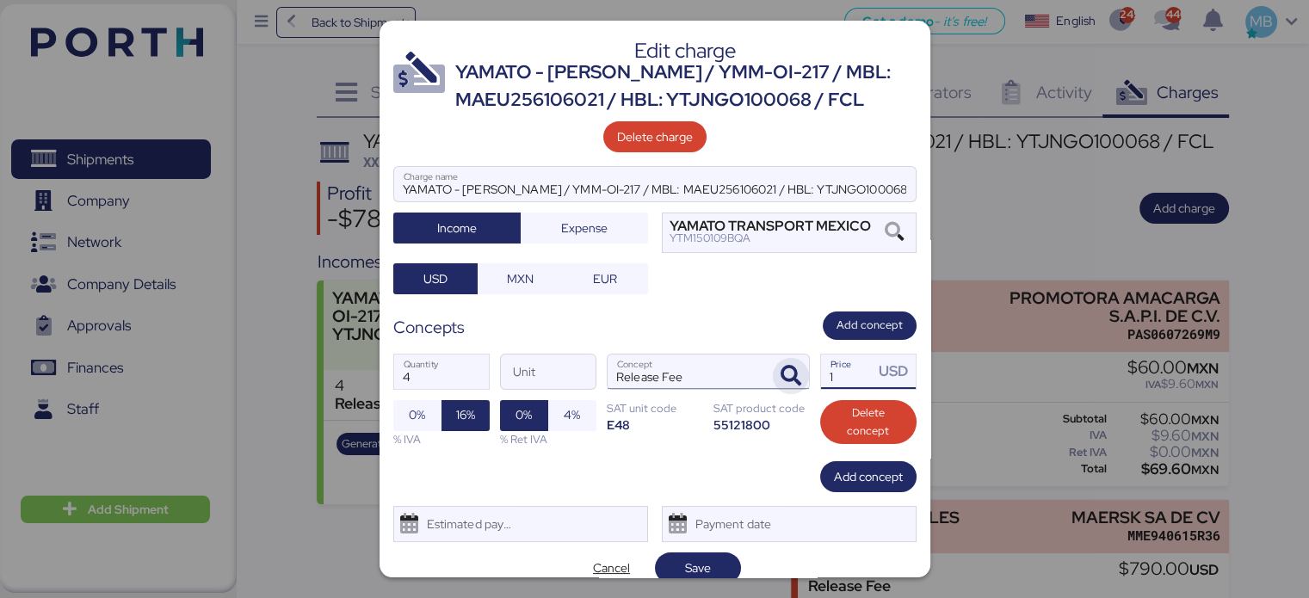
drag, startPoint x: 832, startPoint y: 376, endPoint x: 781, endPoint y: 371, distance: 51.1
click at [781, 371] on div "4 Quantity Unit Release Fee Concept 1 Price USD 0% 16% % IVA 0% 4% % Ret IVA SA…" at bounding box center [654, 400] width 523 height 121
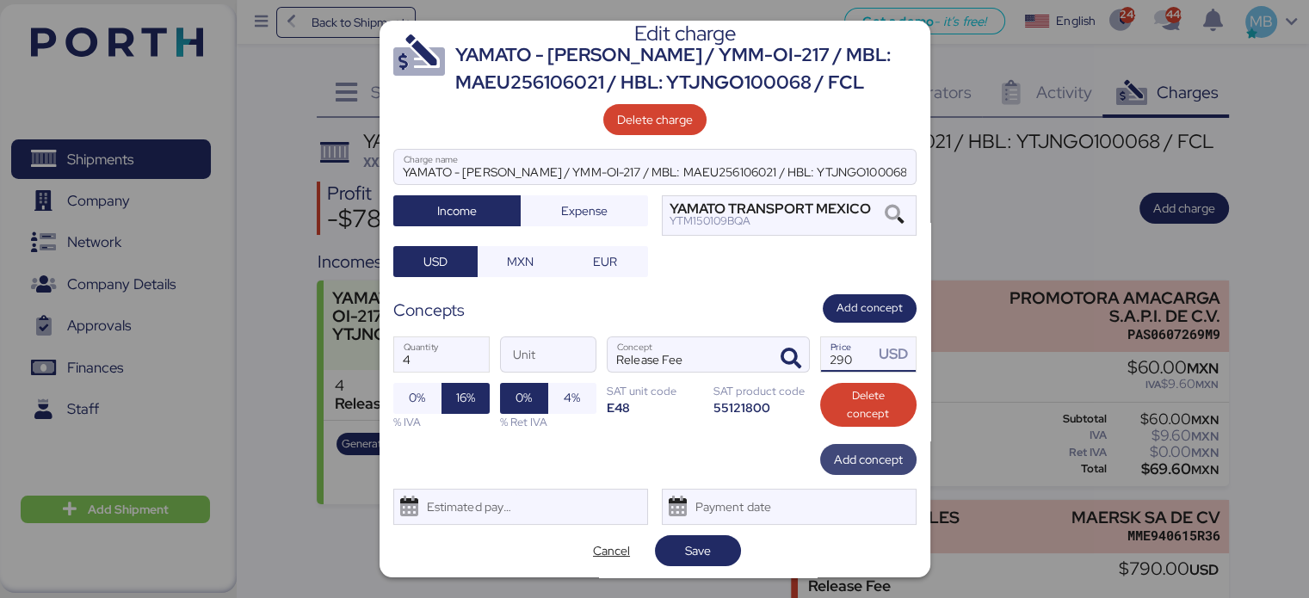
type input "290"
click at [856, 456] on span "Add concept" at bounding box center [868, 459] width 69 height 21
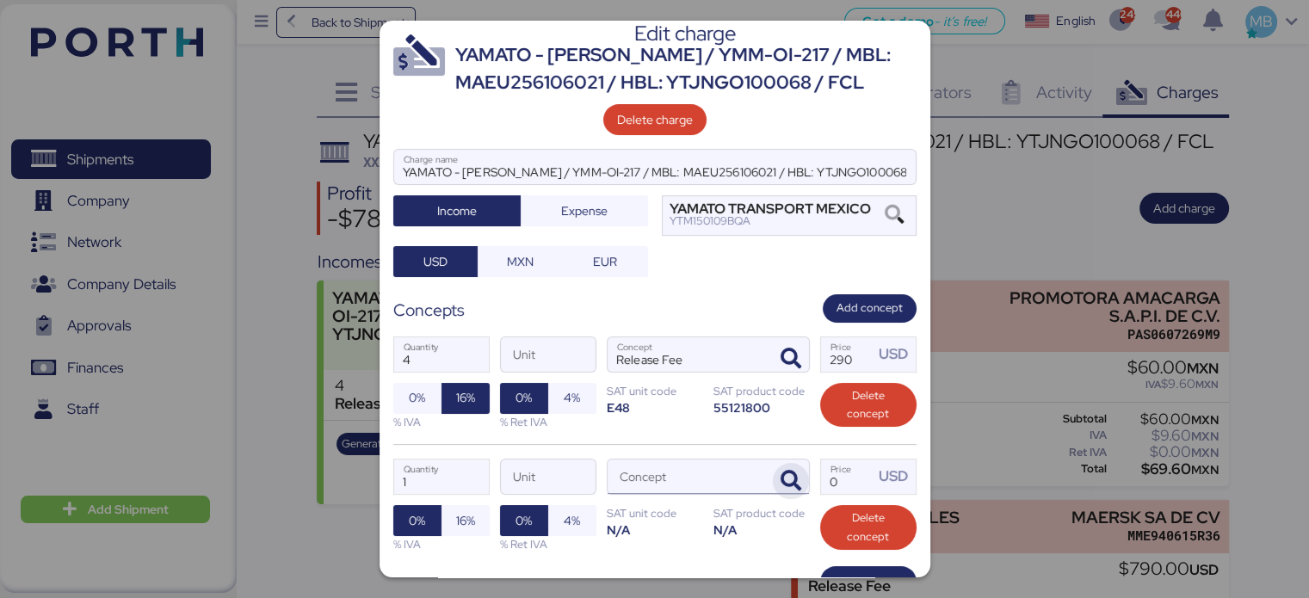
click at [781, 474] on icon "button" at bounding box center [791, 481] width 21 height 21
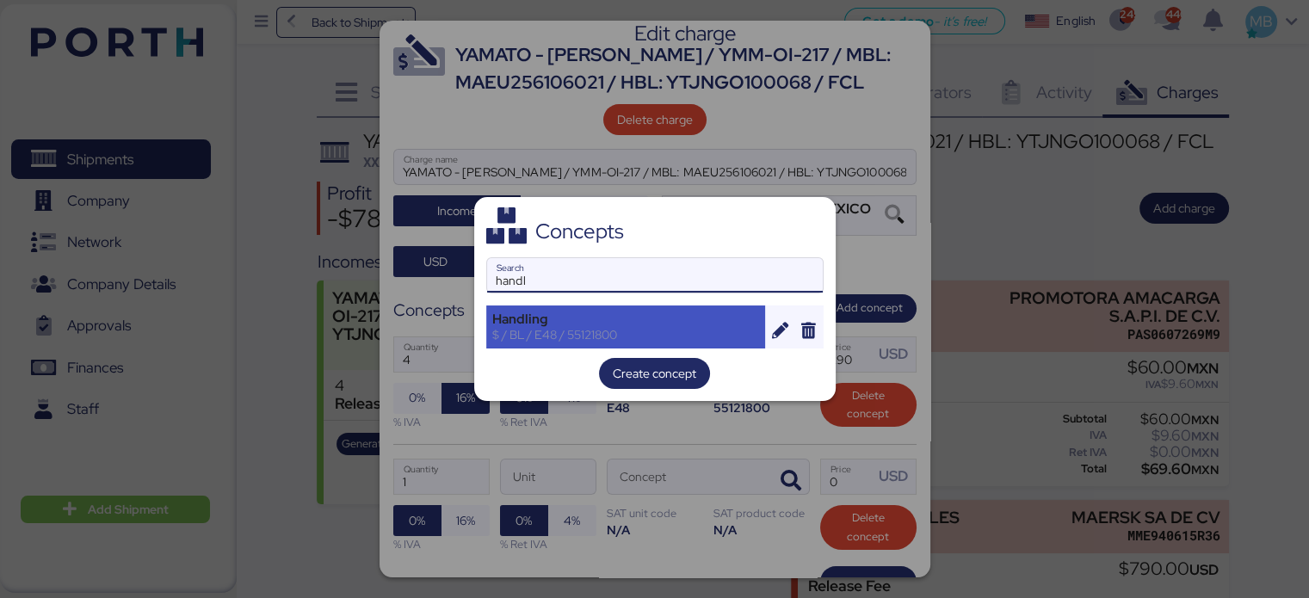
type input "handl"
click at [554, 337] on div "$ / BL / E48 / 55121800" at bounding box center [626, 334] width 268 height 15
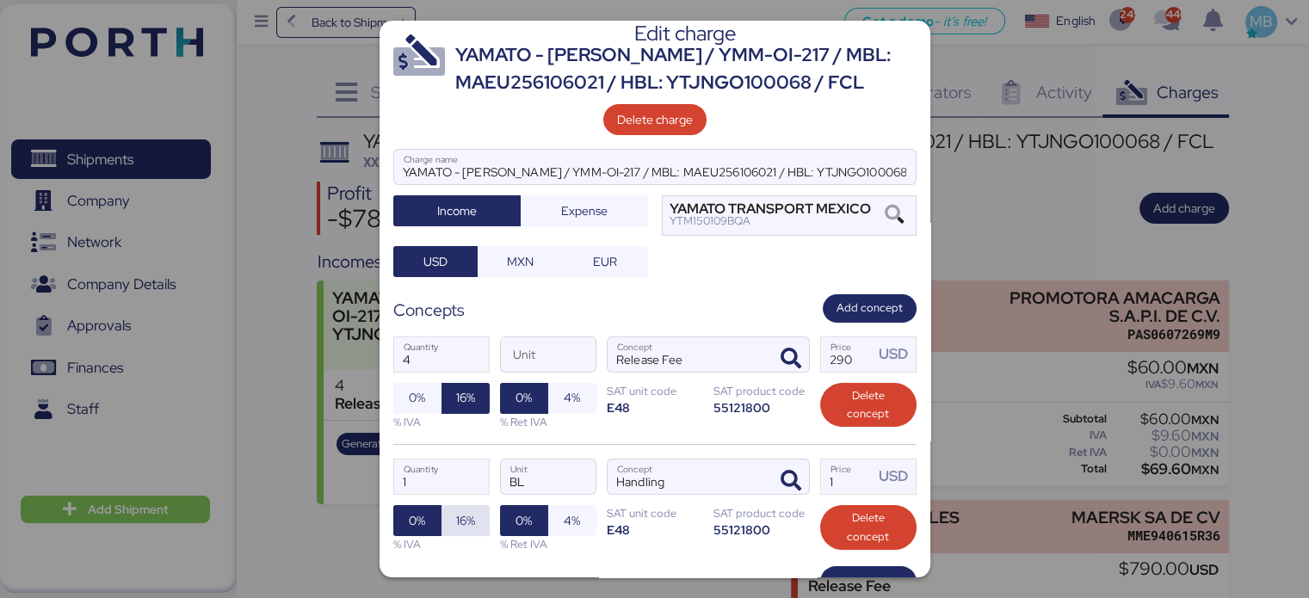
click at [467, 505] on span "16%" at bounding box center [466, 520] width 48 height 31
drag, startPoint x: 850, startPoint y: 486, endPoint x: 746, endPoint y: 475, distance: 104.7
click at [746, 475] on div "1 Quantity BL Unit Handling Concept 1 Price USD 0% 16% % IVA 0% 4% % Ret IVA SA…" at bounding box center [654, 505] width 523 height 122
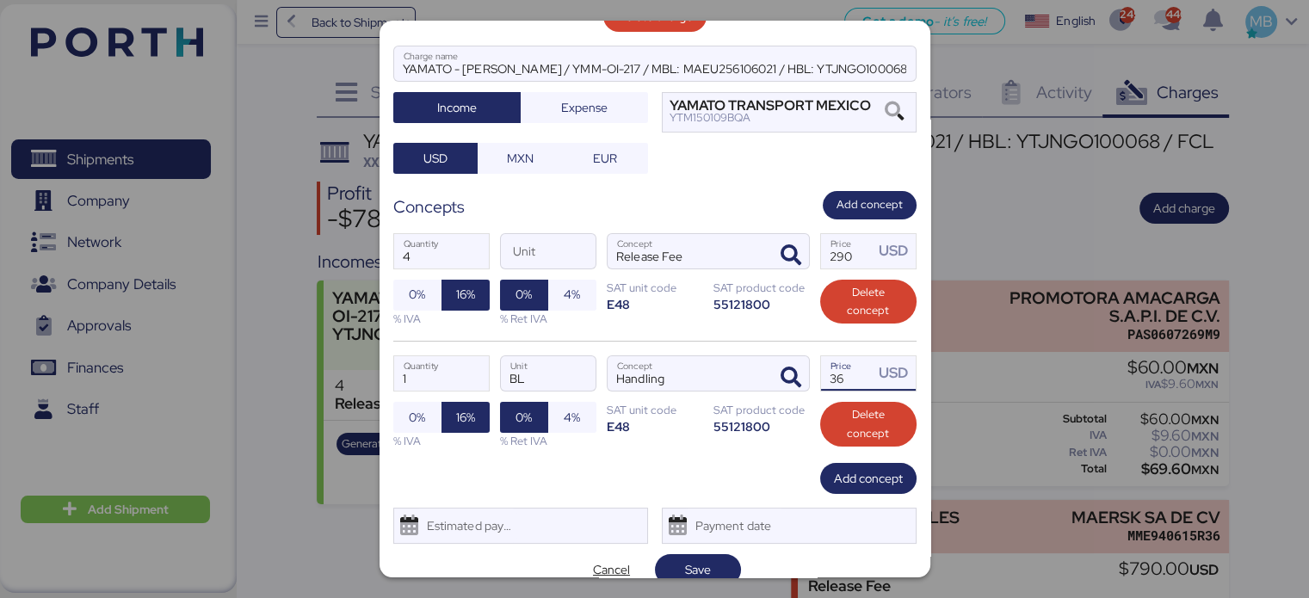
scroll to position [139, 0]
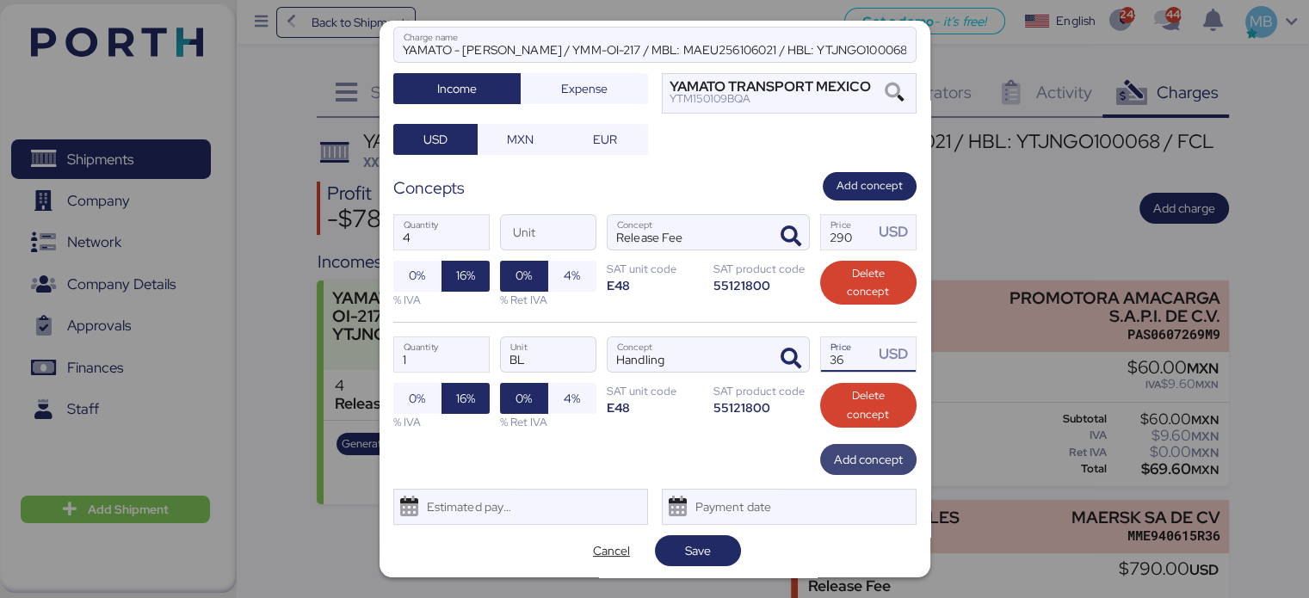
type input "36"
click at [862, 461] on span "Add concept" at bounding box center [868, 459] width 69 height 21
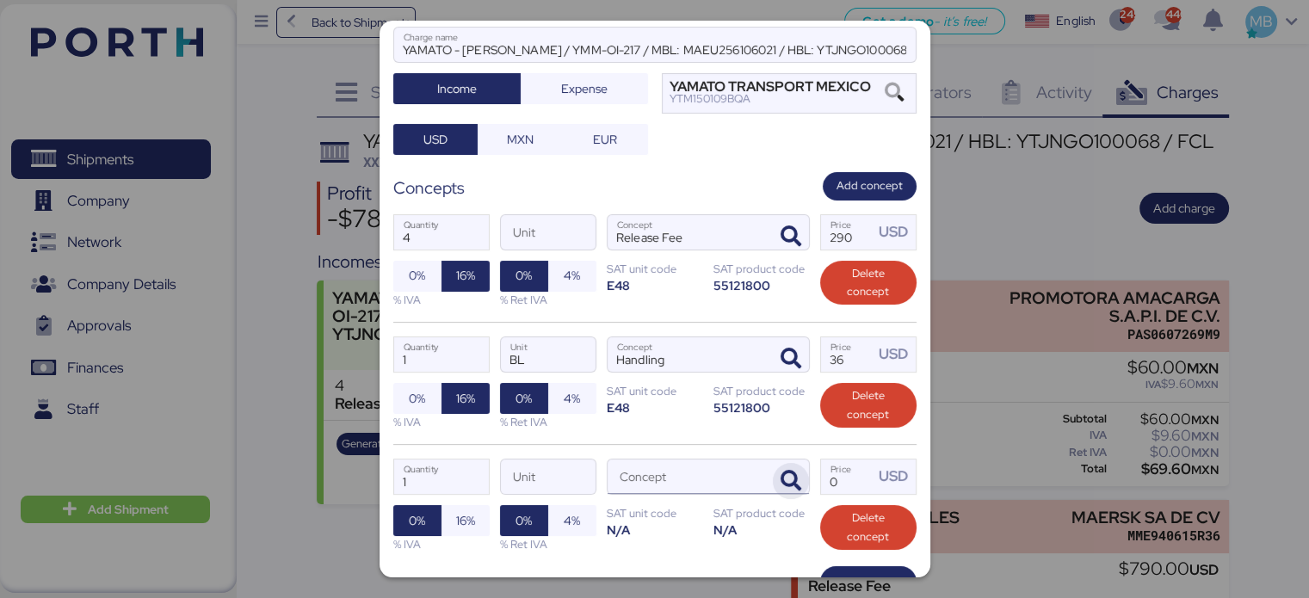
click at [781, 473] on icon "button" at bounding box center [791, 481] width 21 height 21
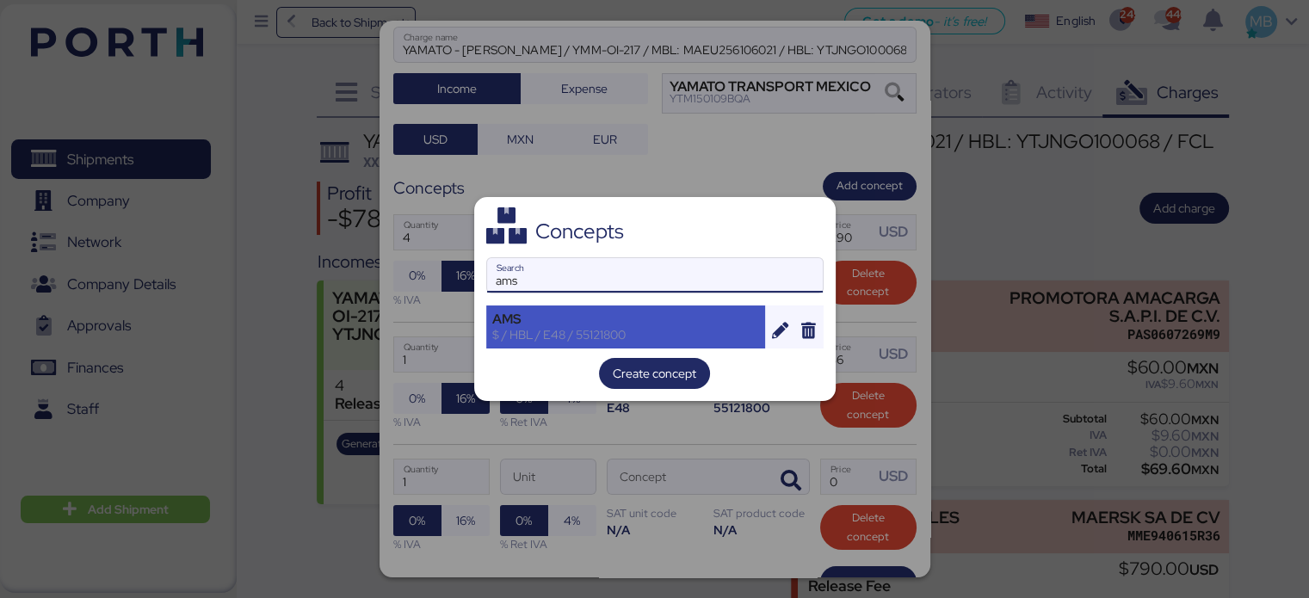
type input "ams"
click at [549, 323] on div "AMS" at bounding box center [626, 319] width 268 height 15
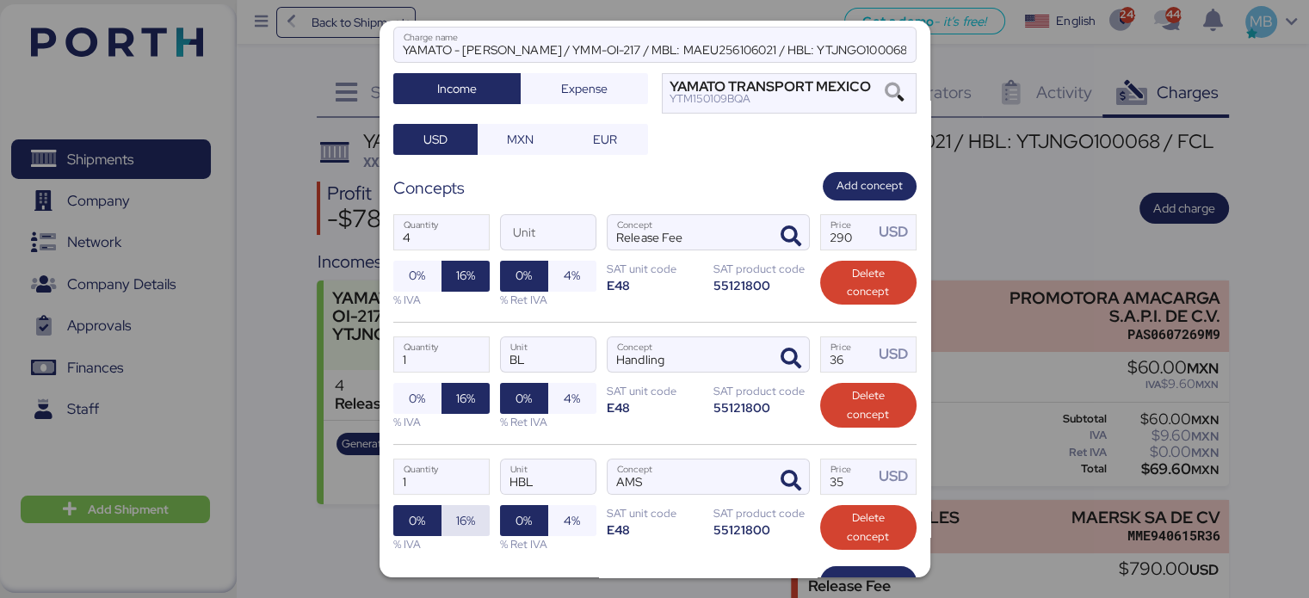
click at [461, 521] on span "16%" at bounding box center [465, 521] width 19 height 21
drag, startPoint x: 840, startPoint y: 473, endPoint x: 759, endPoint y: 464, distance: 81.4
click at [767, 466] on div "1 Quantity HBL Unit AMS Concept 35 Price USD 0% 16% % IVA 0% 4% % Ret IVA SAT u…" at bounding box center [654, 505] width 523 height 122
type input "18"
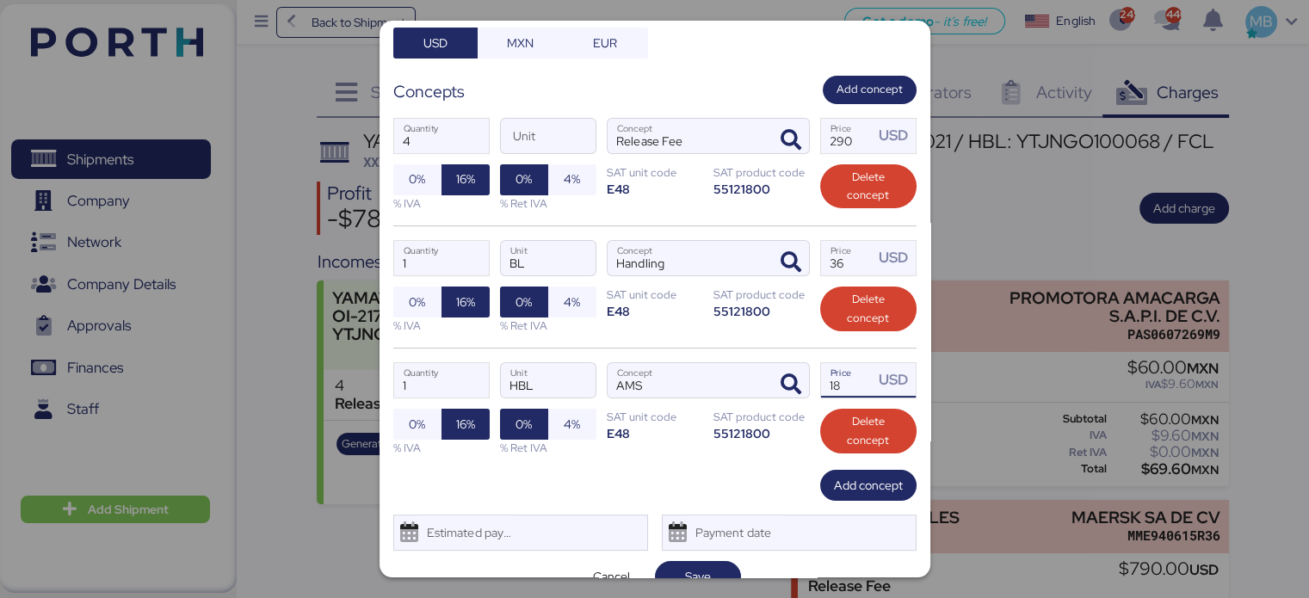
scroll to position [262, 0]
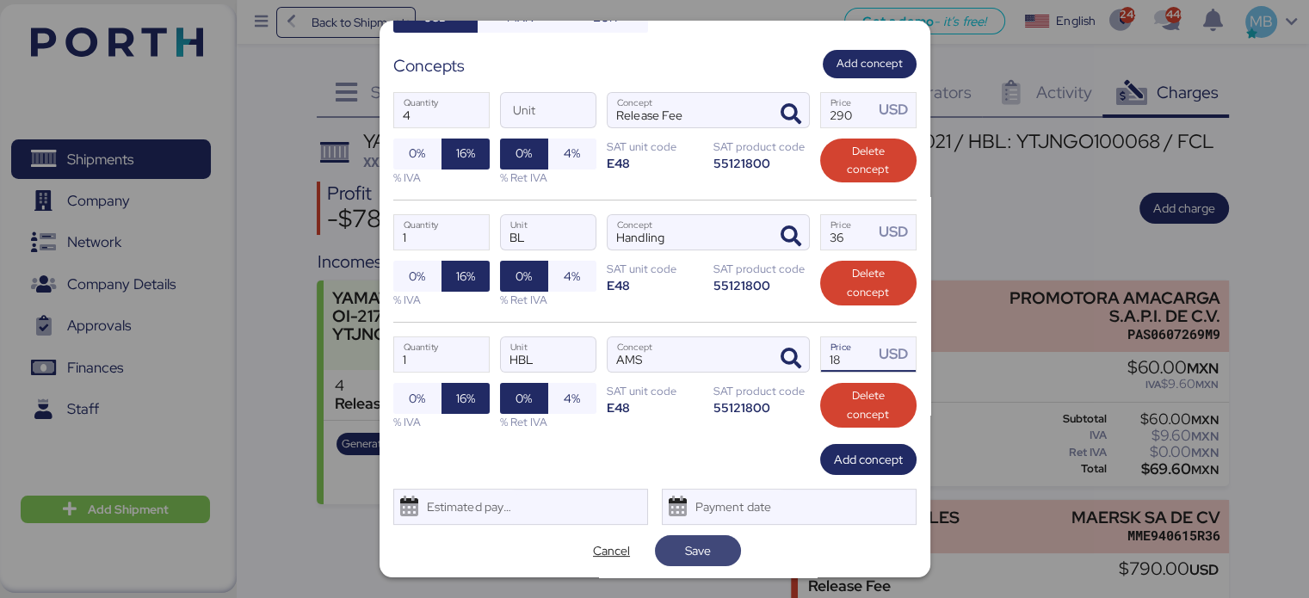
click at [684, 535] on span "Save" at bounding box center [698, 550] width 86 height 31
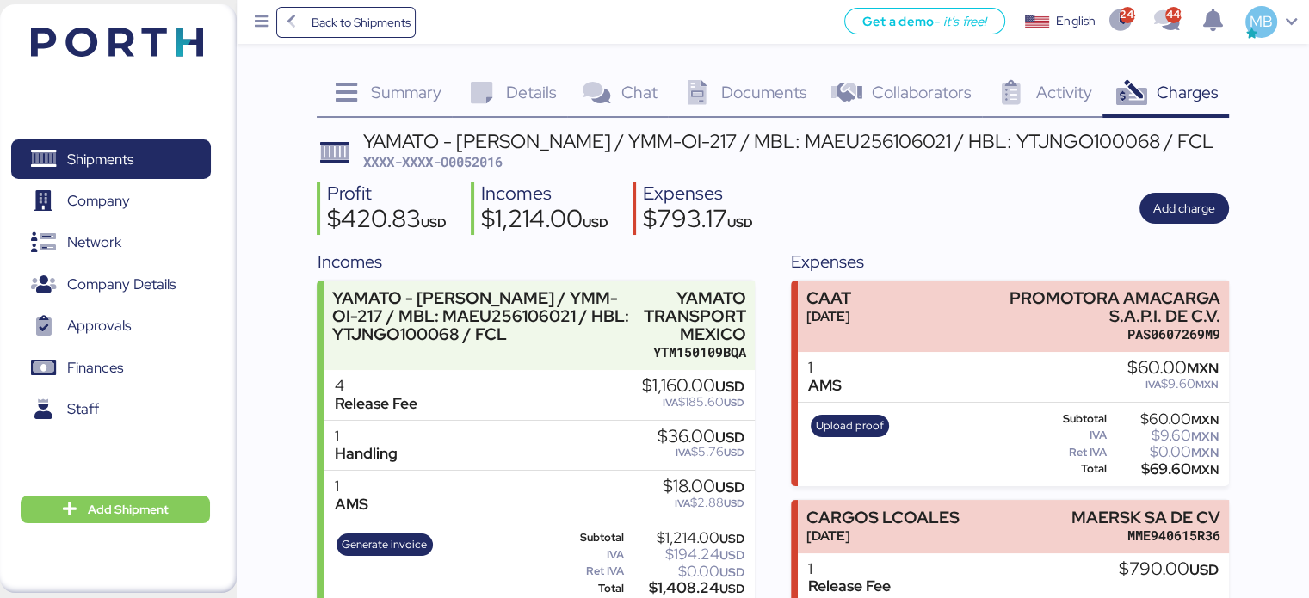
click at [474, 162] on span "XXXX-XXXX-O0052016" at bounding box center [432, 161] width 139 height 17
copy span "O0052016"
